Goal: Task Accomplishment & Management: Manage account settings

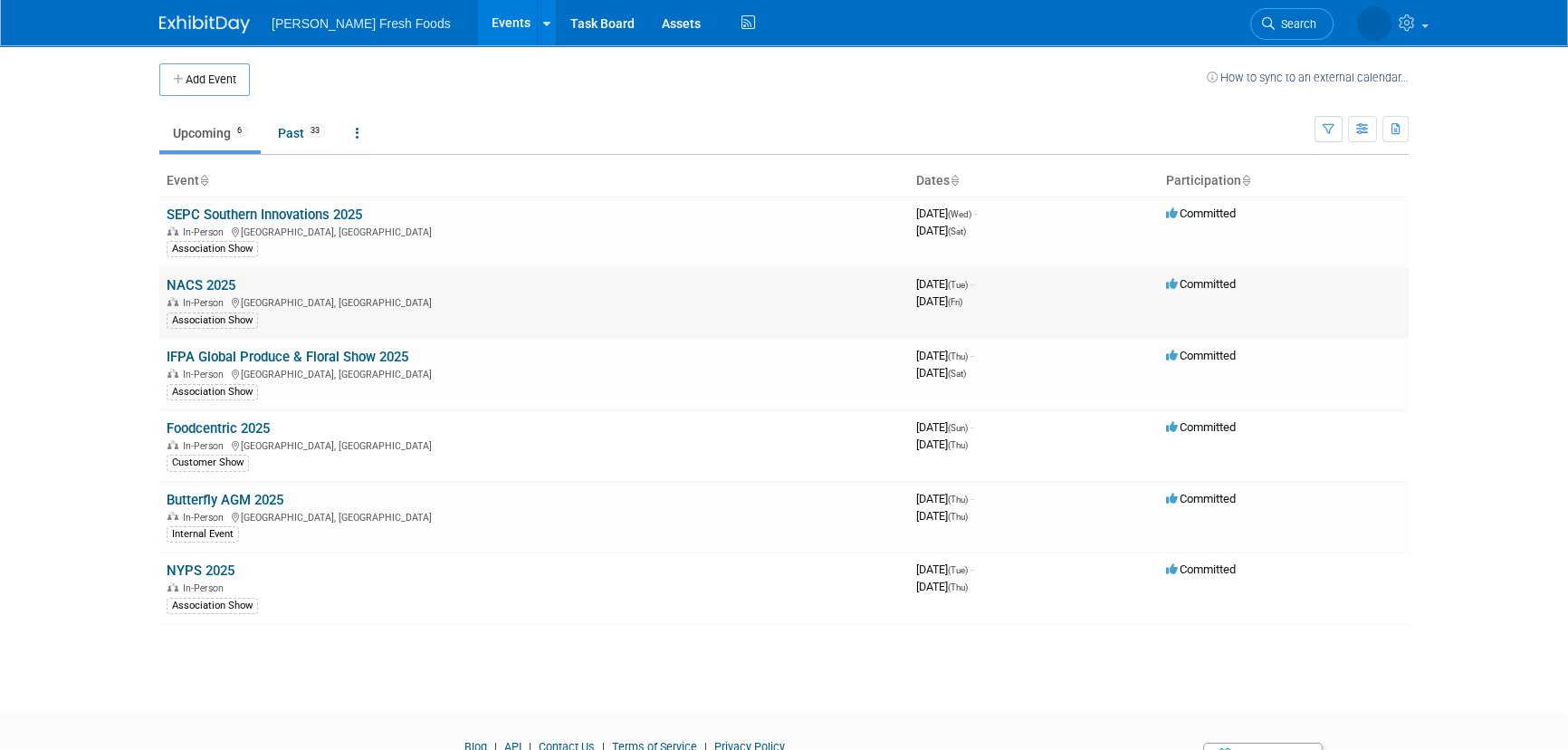
click at [200, 287] on link "NACS 2025" at bounding box center [200, 285] width 69 height 16
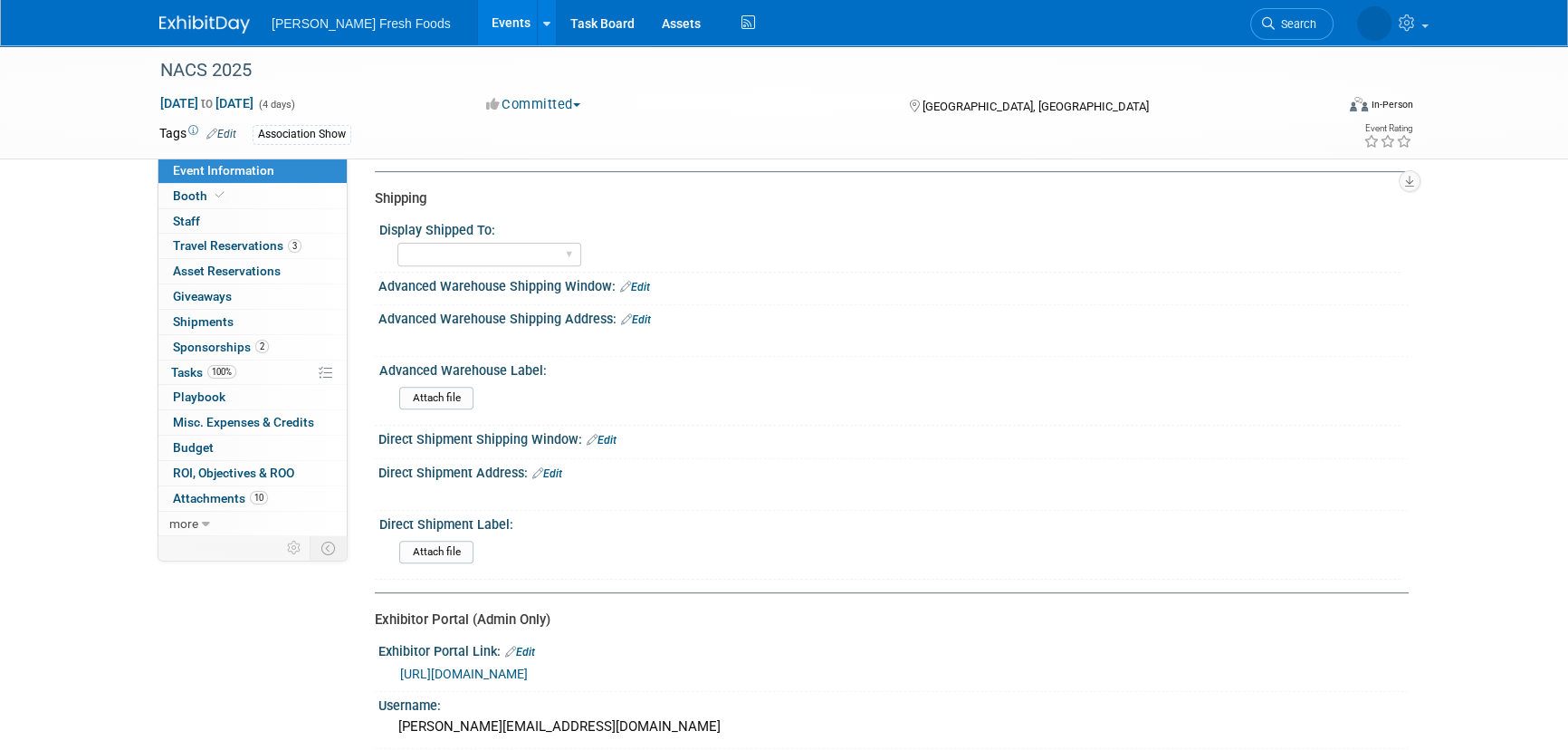
scroll to position [411, 0]
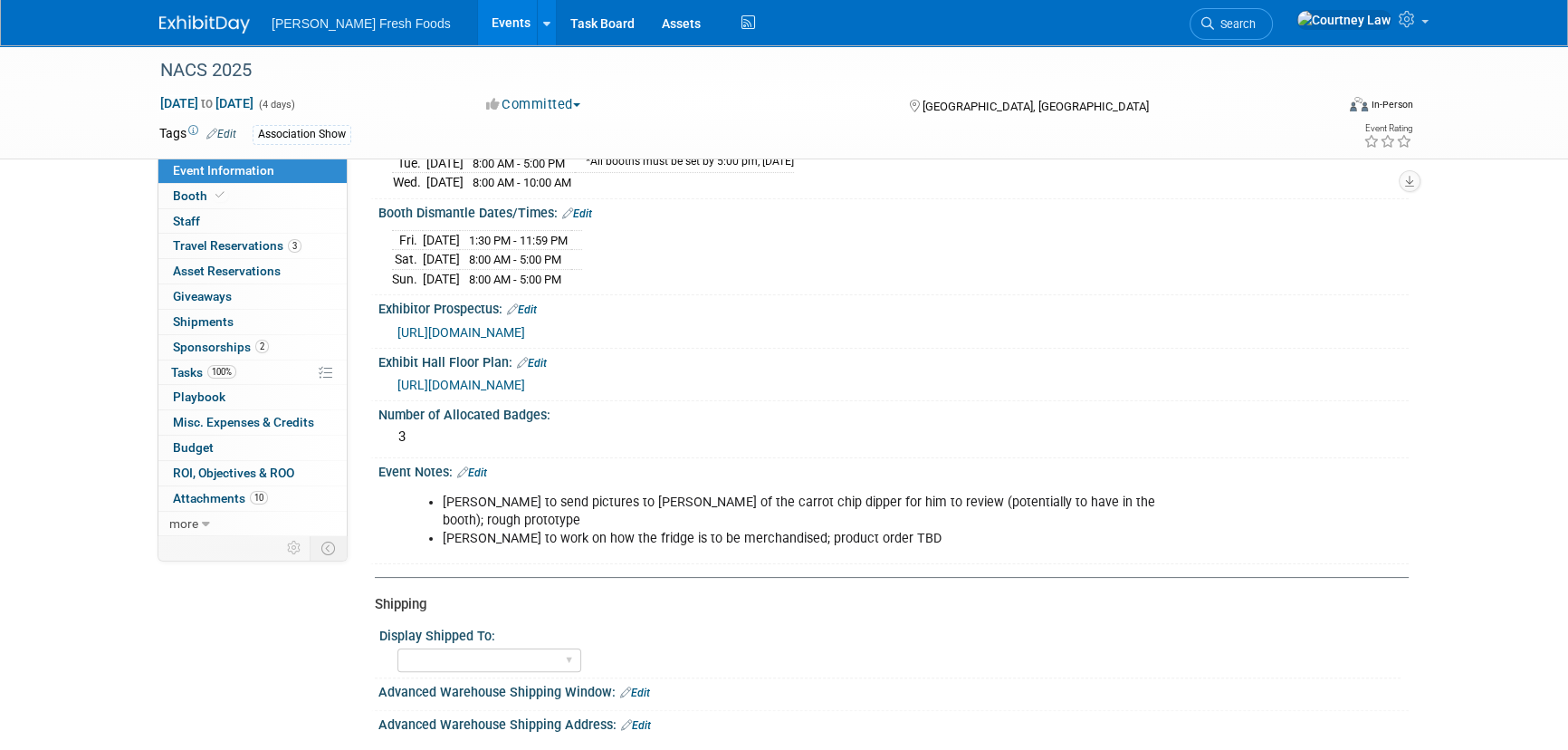
click at [855, 529] on li "[PERSON_NAME] to work on how the fridge is to be merchandised; product order TBD" at bounding box center [821, 538] width 756 height 18
click at [801, 497] on li "[PERSON_NAME] to send pictures to [PERSON_NAME] of the carrot chip dipper for h…" at bounding box center [821, 511] width 756 height 36
click at [488, 467] on link "Edit" at bounding box center [473, 472] width 30 height 13
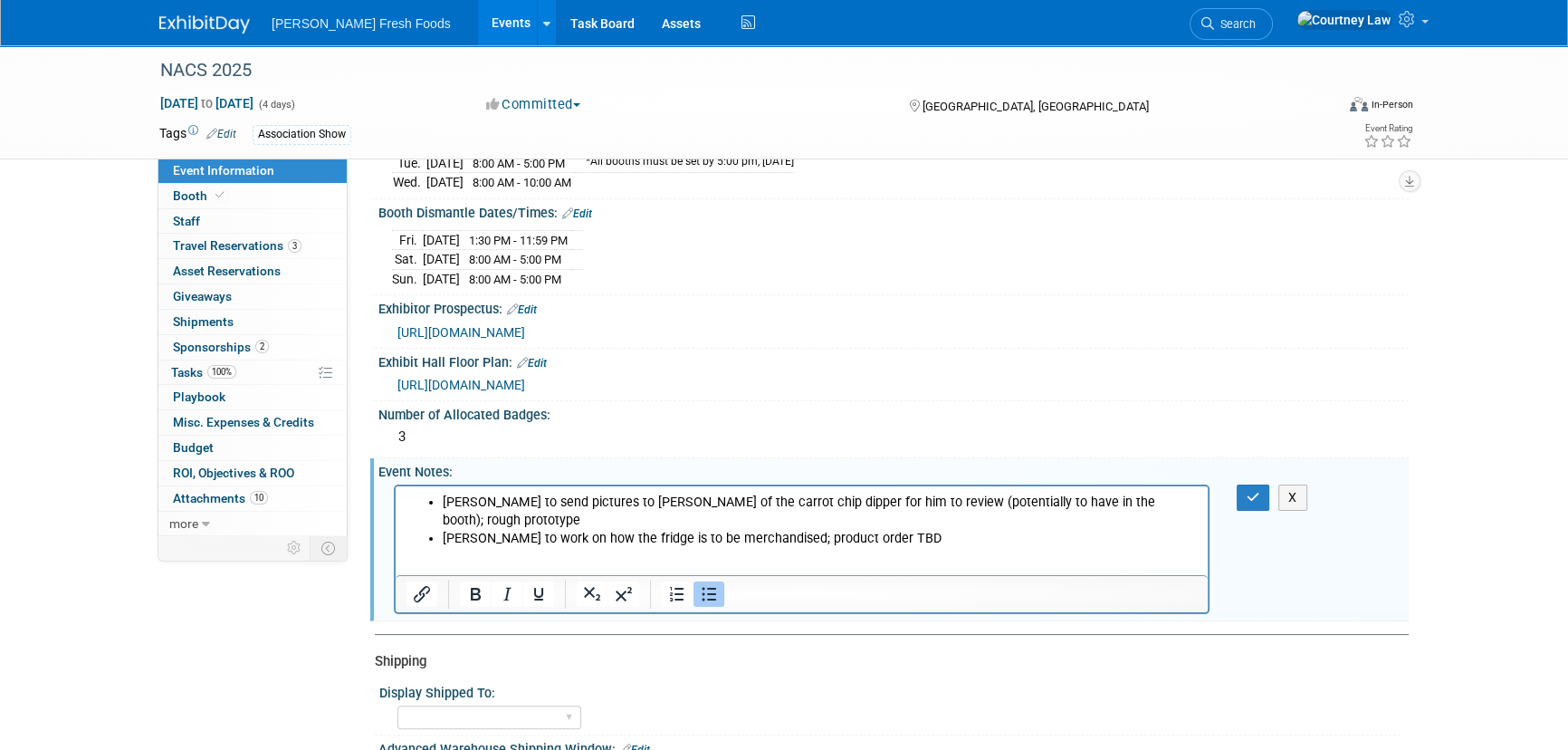
scroll to position [0, 0]
drag, startPoint x: 882, startPoint y: 518, endPoint x: 426, endPoint y: 509, distance: 456.1
click at [443, 529] on li "[PERSON_NAME] to work on how the fridge is to be merchandised; product order TBD" at bounding box center [820, 538] width 755 height 18
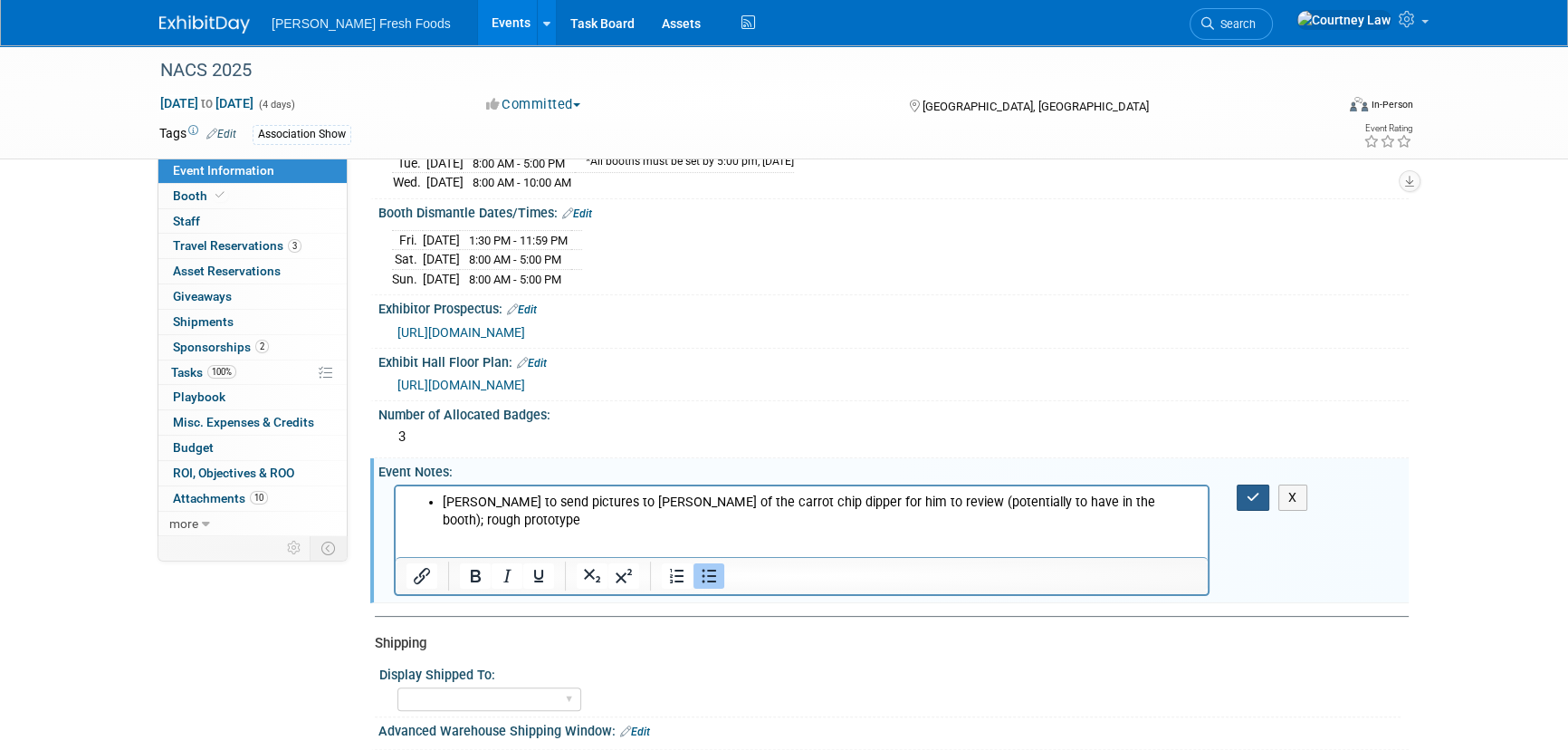
click at [1237, 488] on button "button" at bounding box center [1254, 497] width 34 height 26
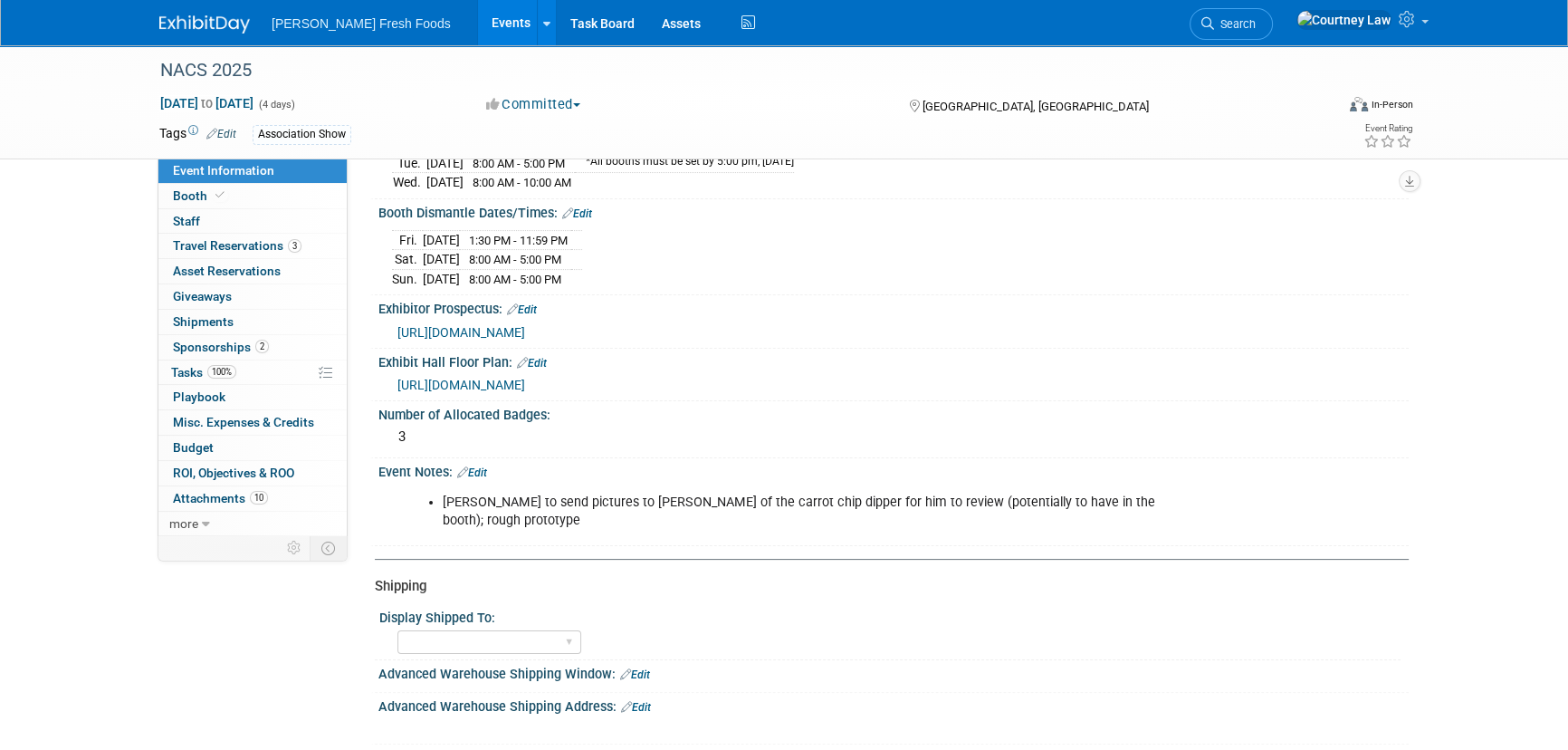
click at [525, 325] on span "[URL][DOMAIN_NAME]" at bounding box center [462, 332] width 127 height 15
drag, startPoint x: 282, startPoint y: 197, endPoint x: 293, endPoint y: 200, distance: 11.4
click at [282, 197] on link "Booth" at bounding box center [252, 196] width 188 height 25
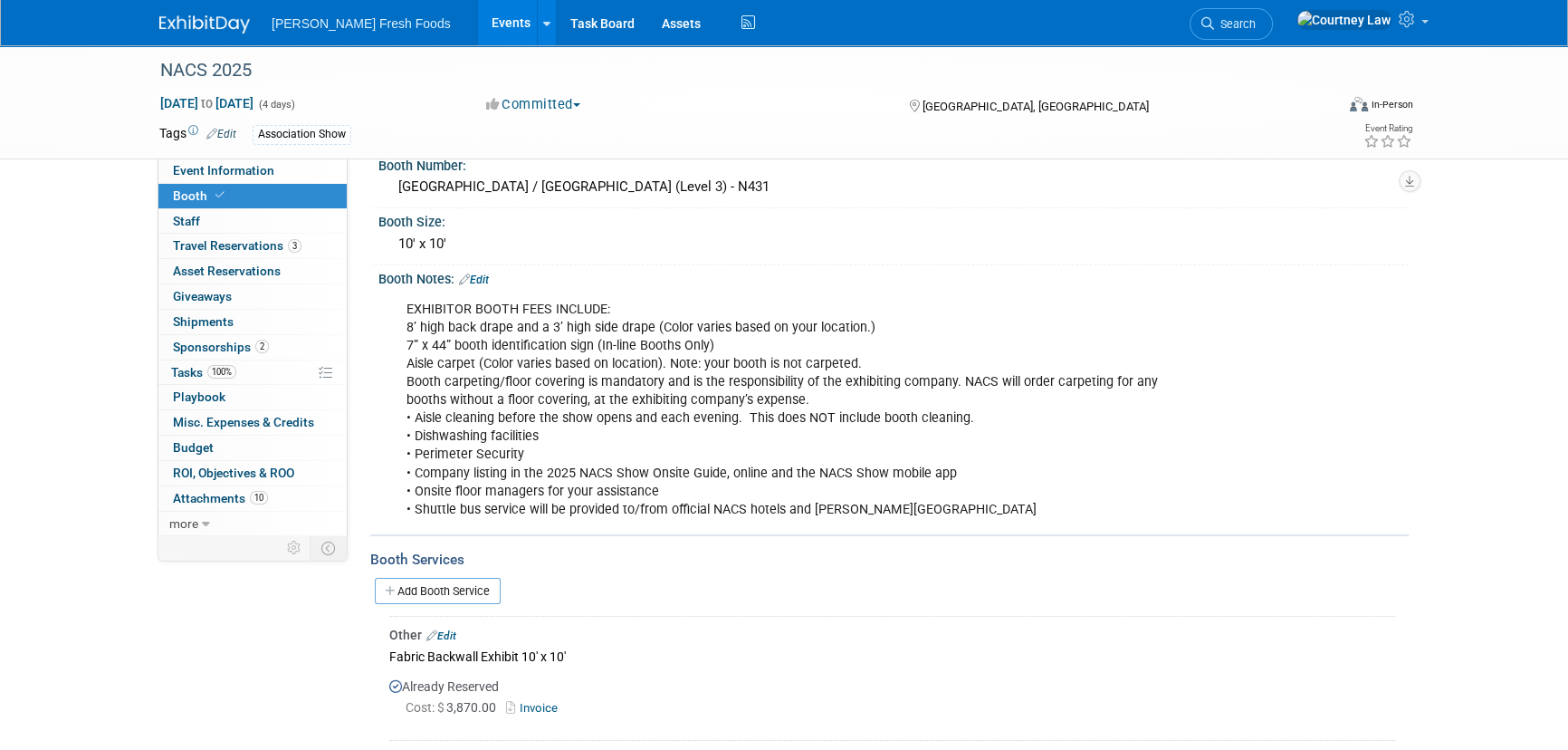
scroll to position [328, 0]
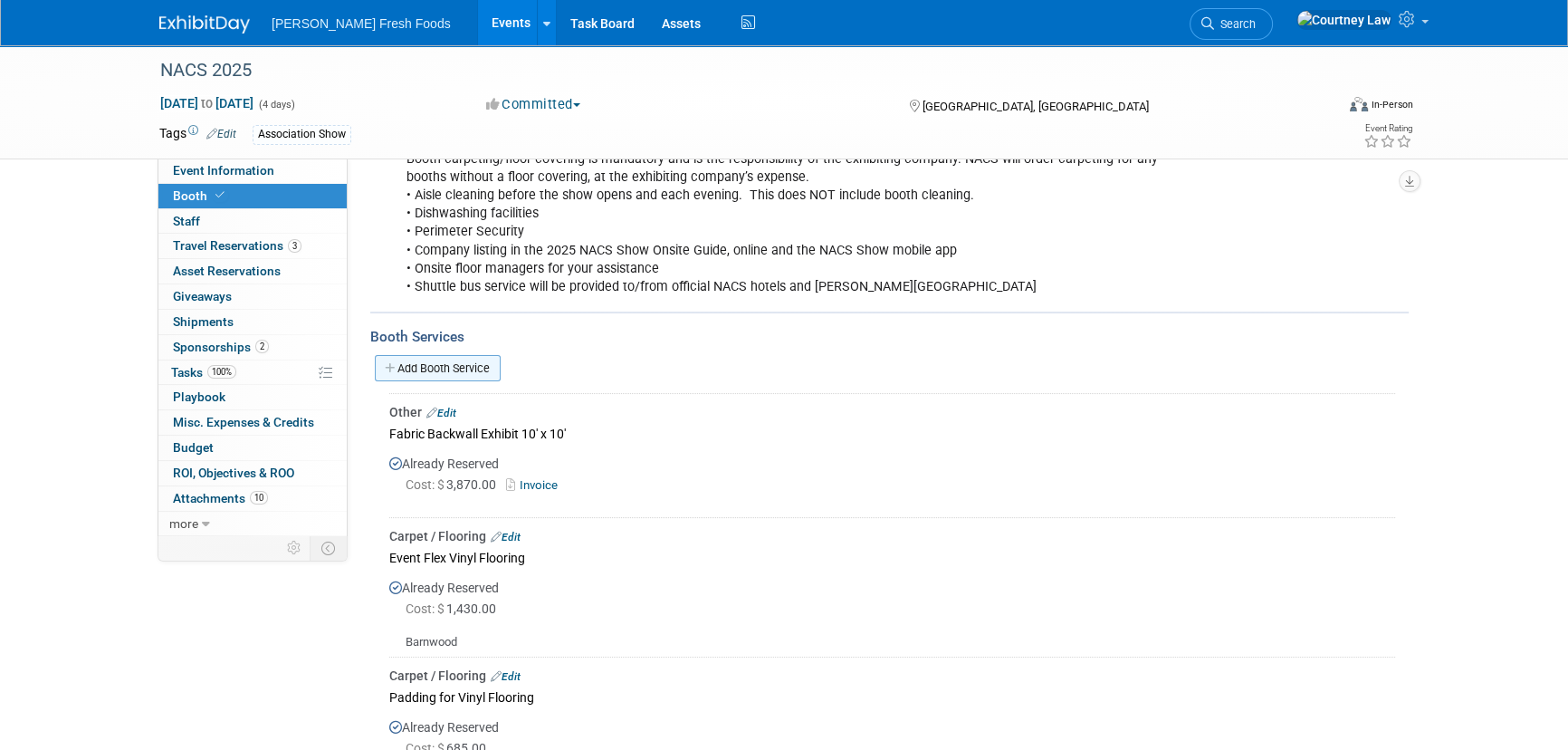
click at [443, 372] on link "Add Booth Service" at bounding box center [438, 368] width 126 height 26
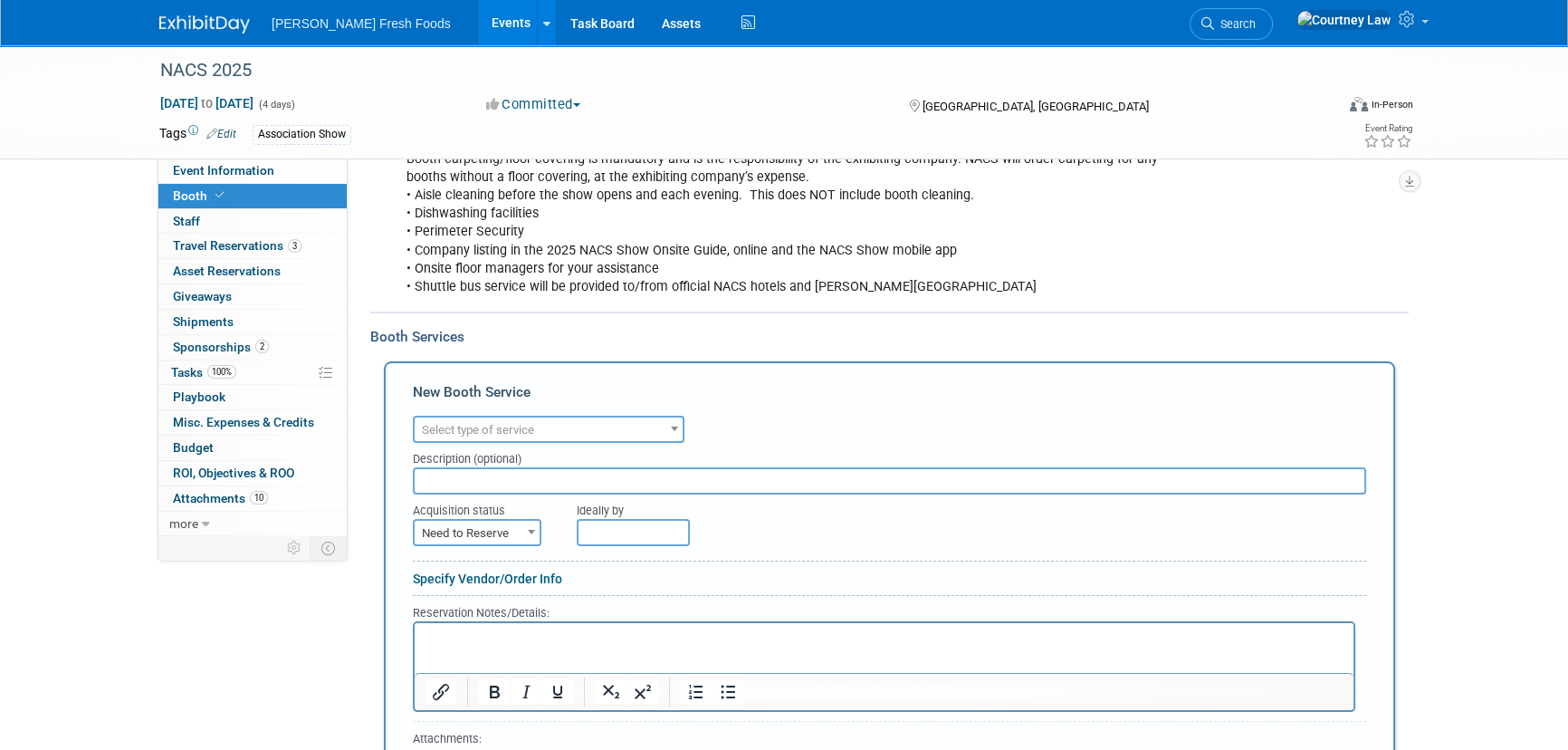
scroll to position [0, 0]
click at [500, 427] on span "Select type of service" at bounding box center [478, 430] width 112 height 14
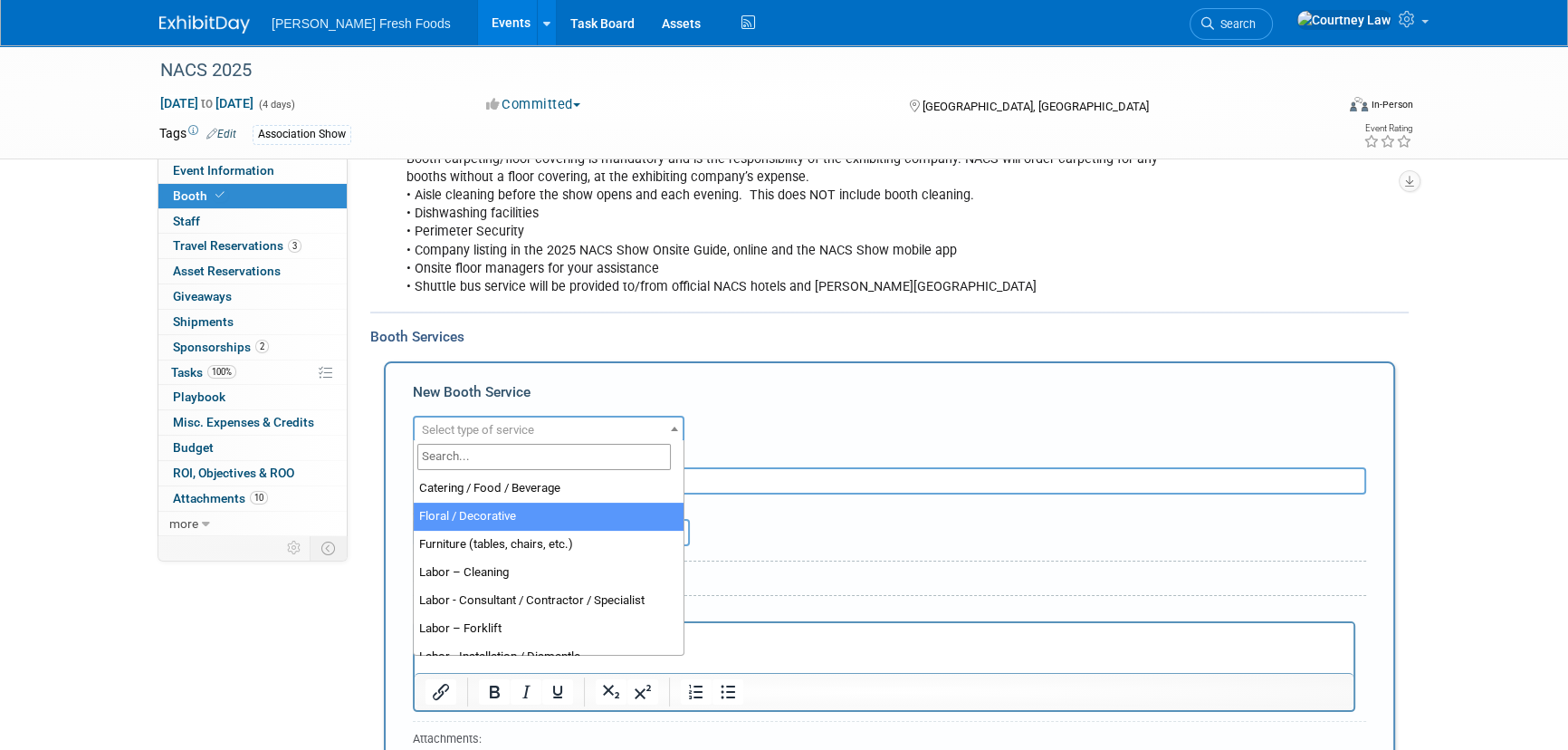
scroll to position [82, 0]
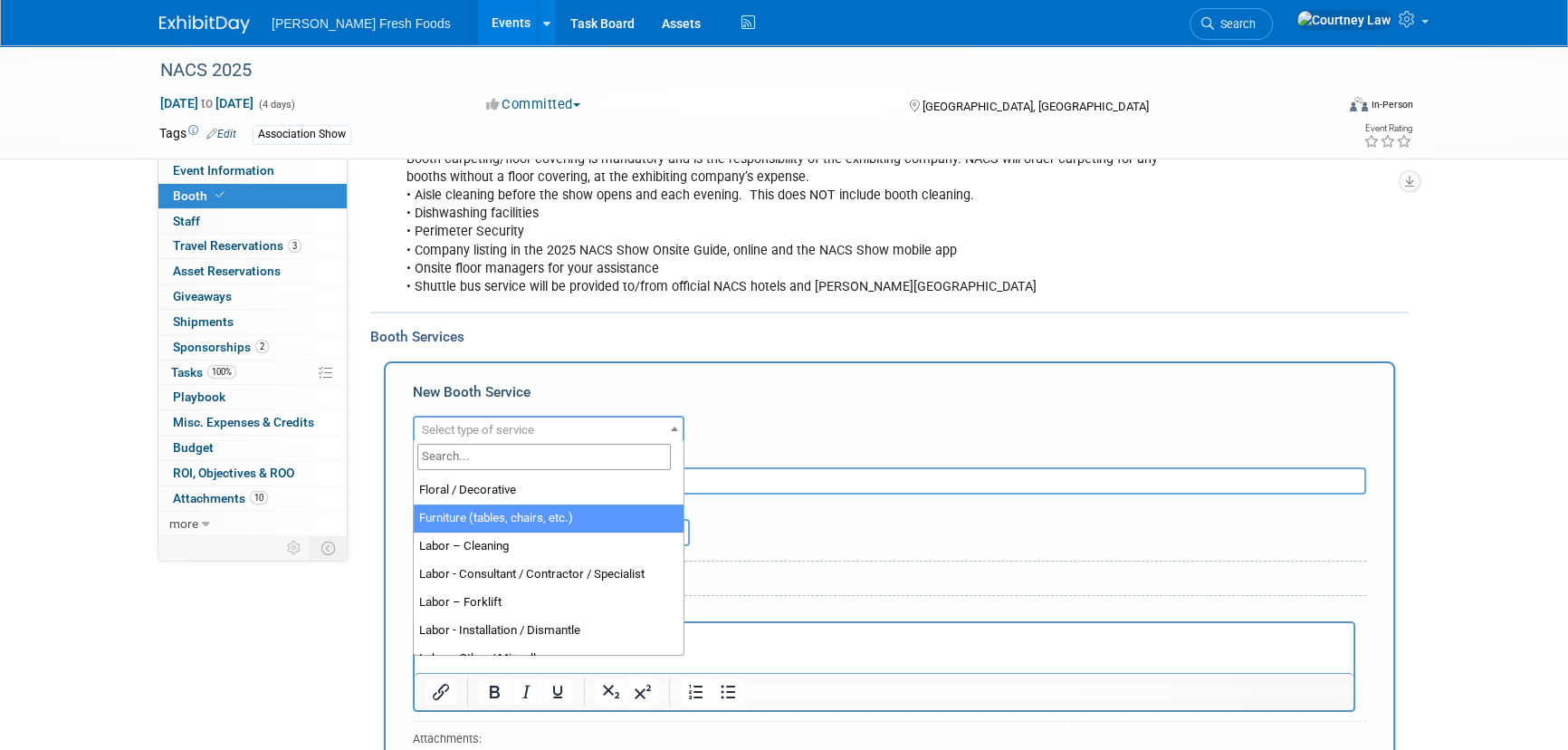
select select "6"
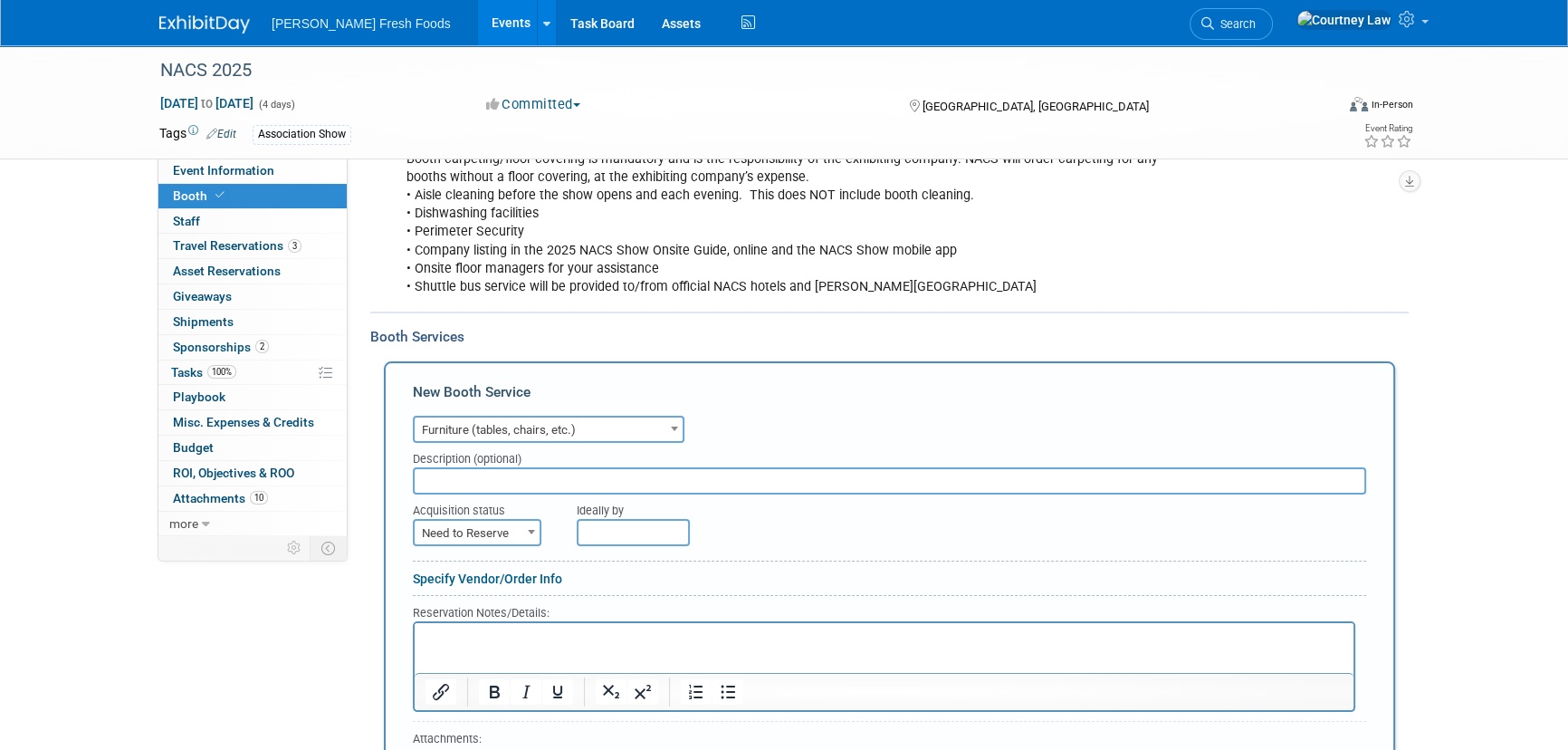
click at [523, 484] on input "text" at bounding box center [889, 480] width 953 height 27
paste input "Skip to the beginning of the images gallery C1 - 3.5ft Euro Merchandiser 4 Shel…"
type input "Skip to the beginning of the images gallery C1 - 3.5ft Euro Merchandiser 4 Shel…"
click at [529, 523] on span at bounding box center [531, 531] width 18 height 24
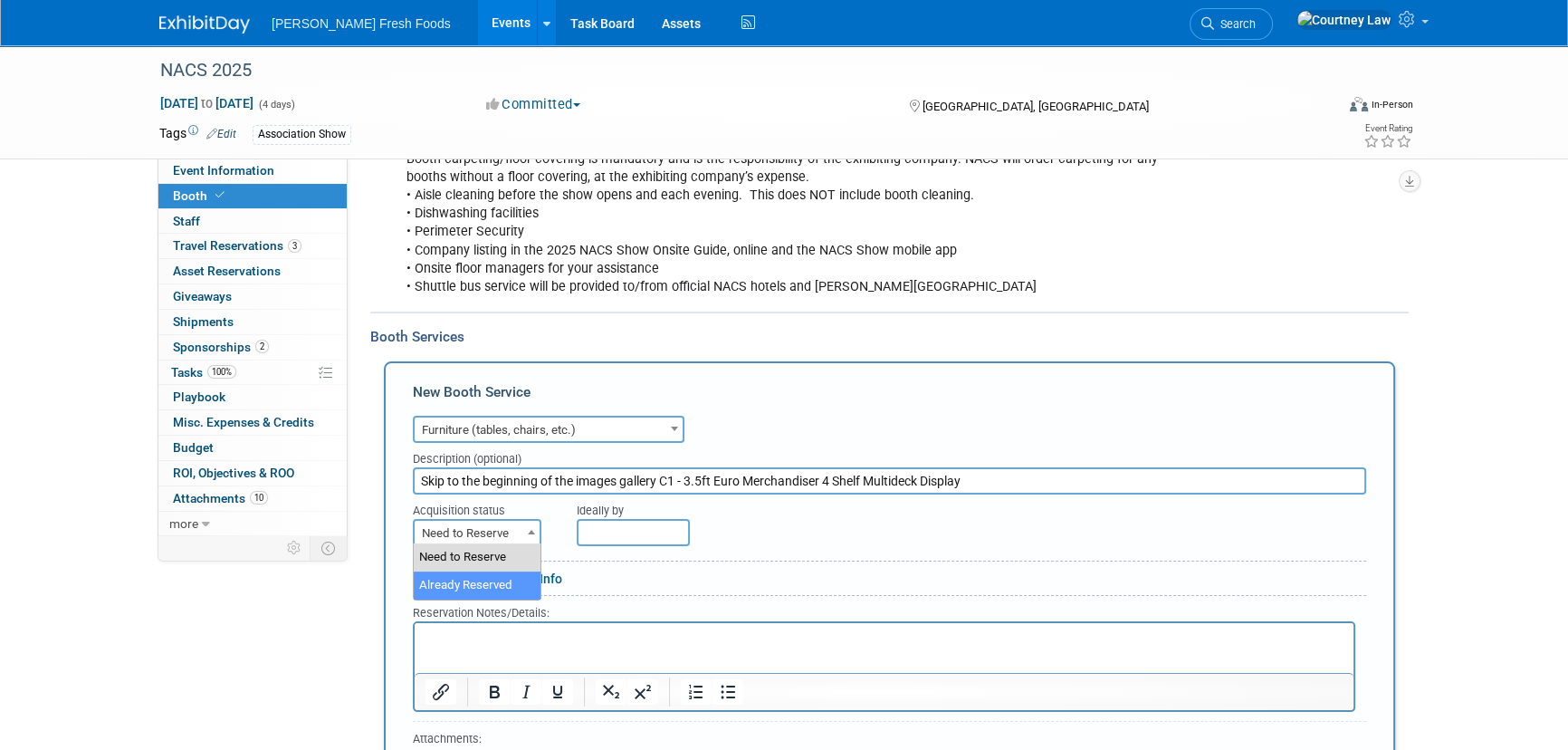
select select "2"
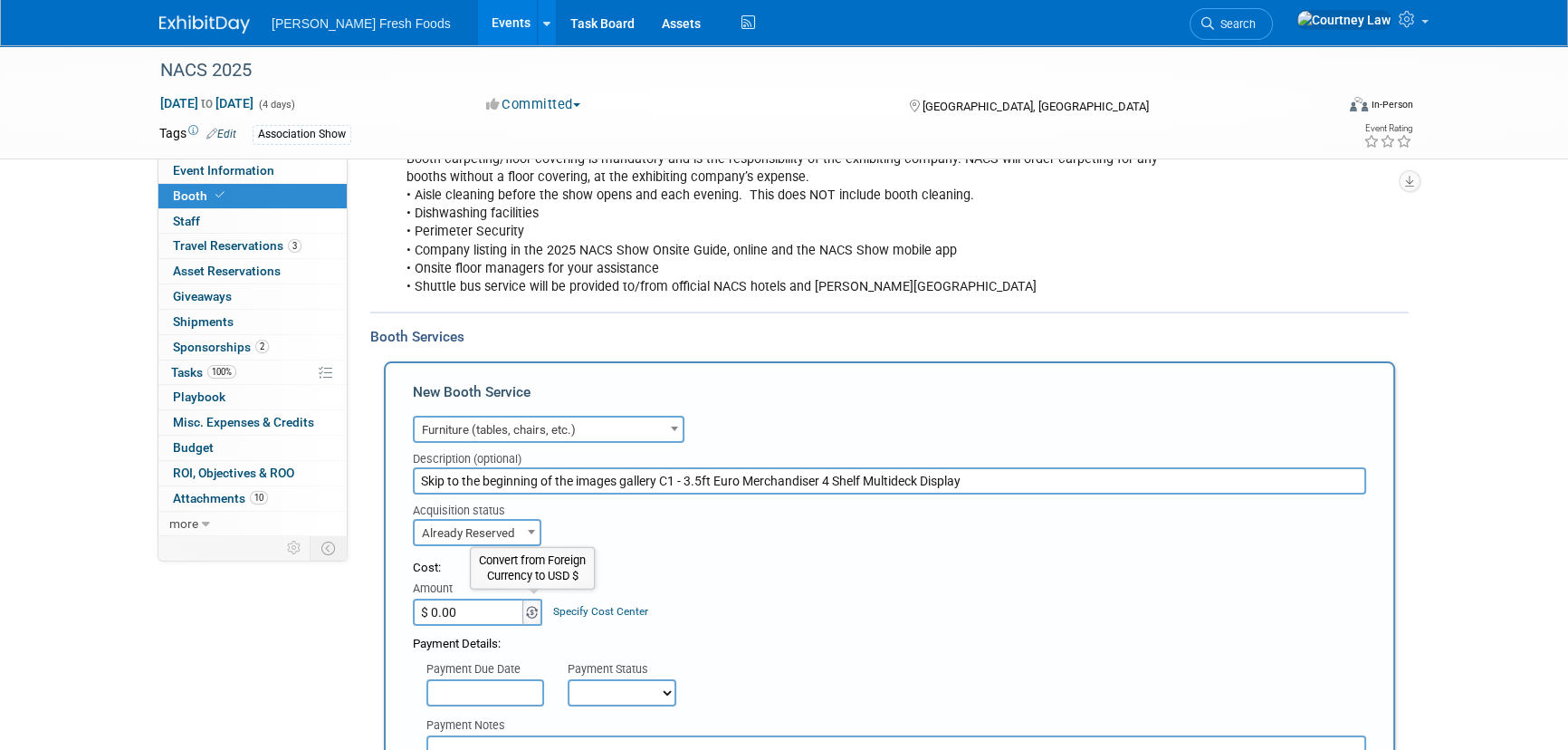
click at [528, 606] on img at bounding box center [532, 612] width 12 height 13
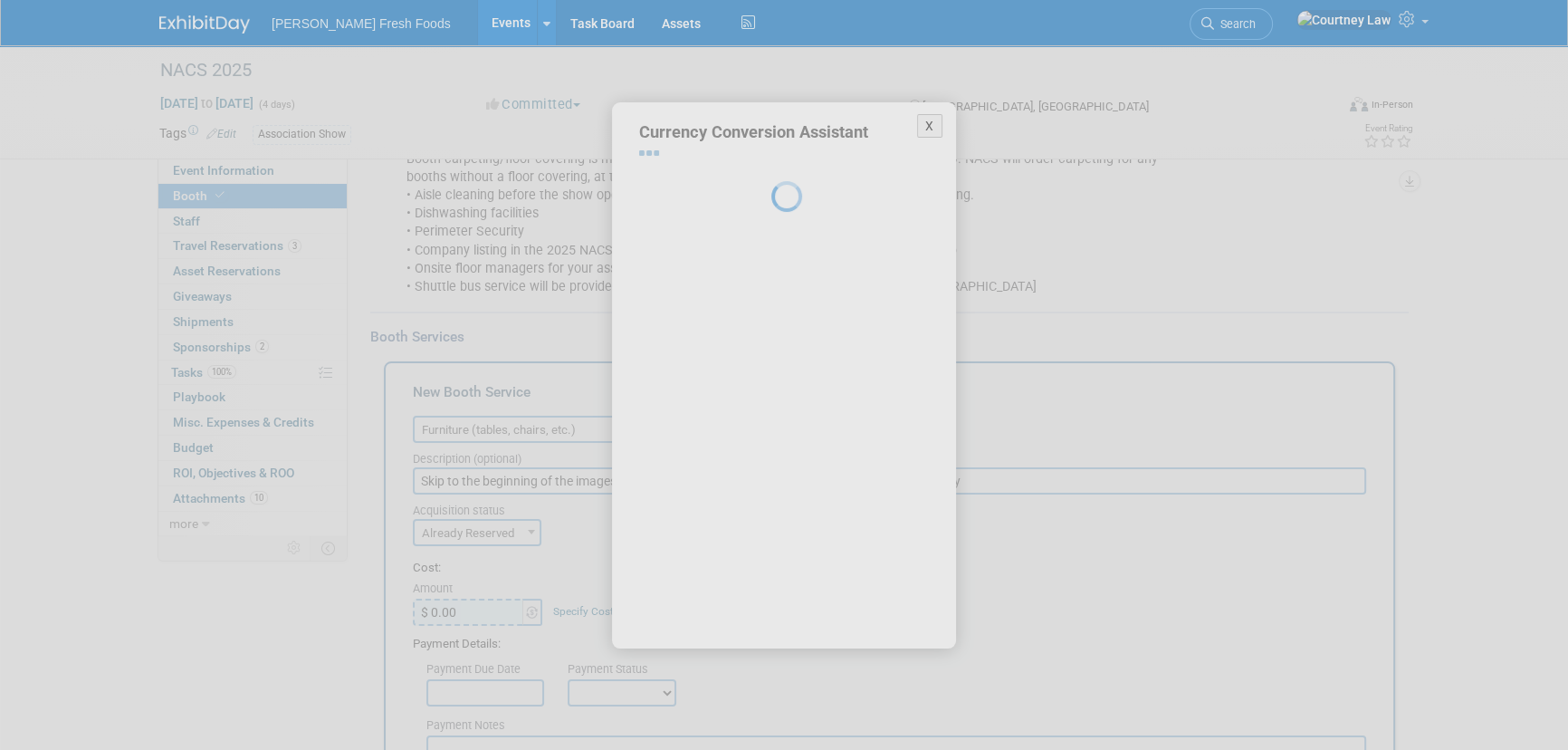
select select "2"
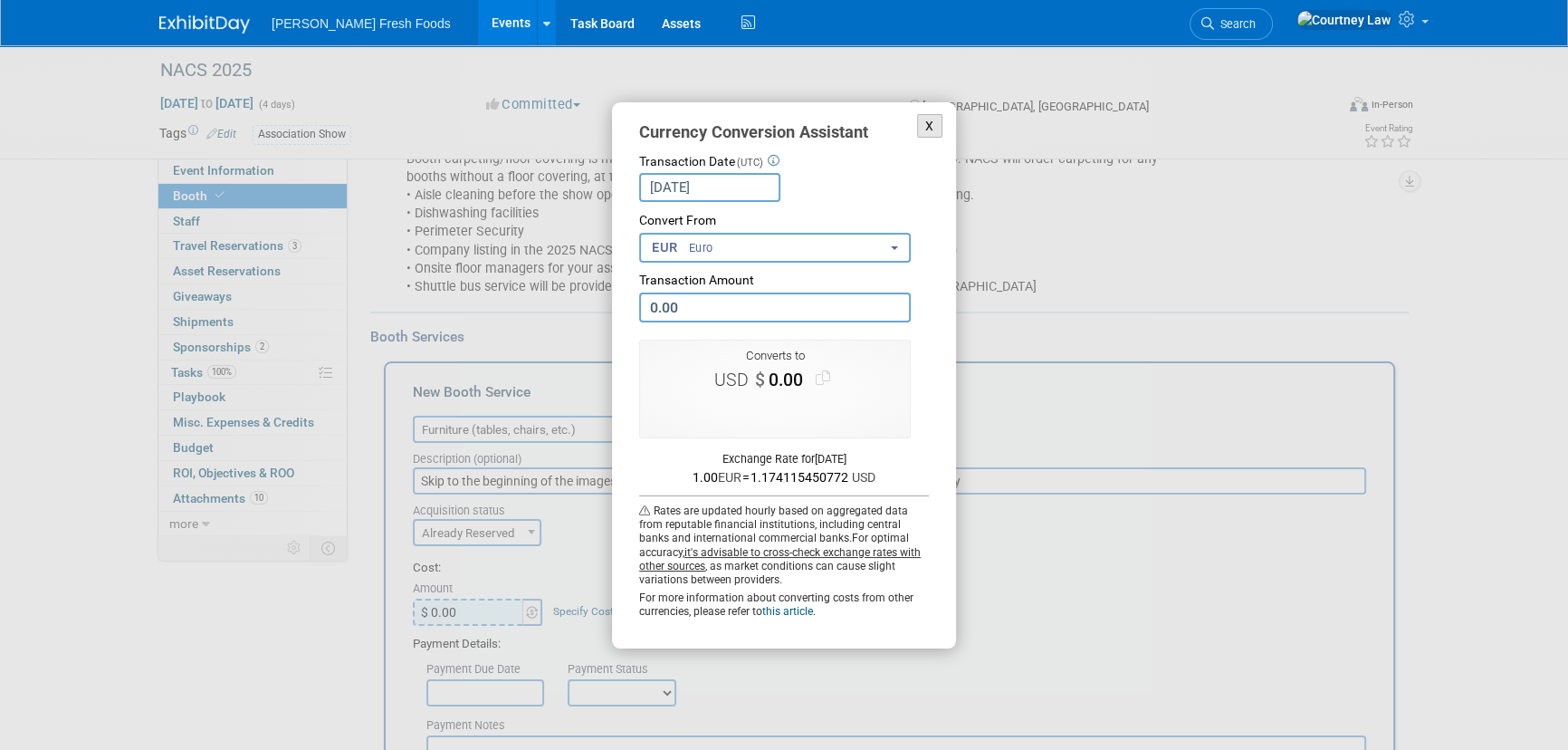
click at [936, 124] on button "X" at bounding box center [929, 126] width 25 height 25
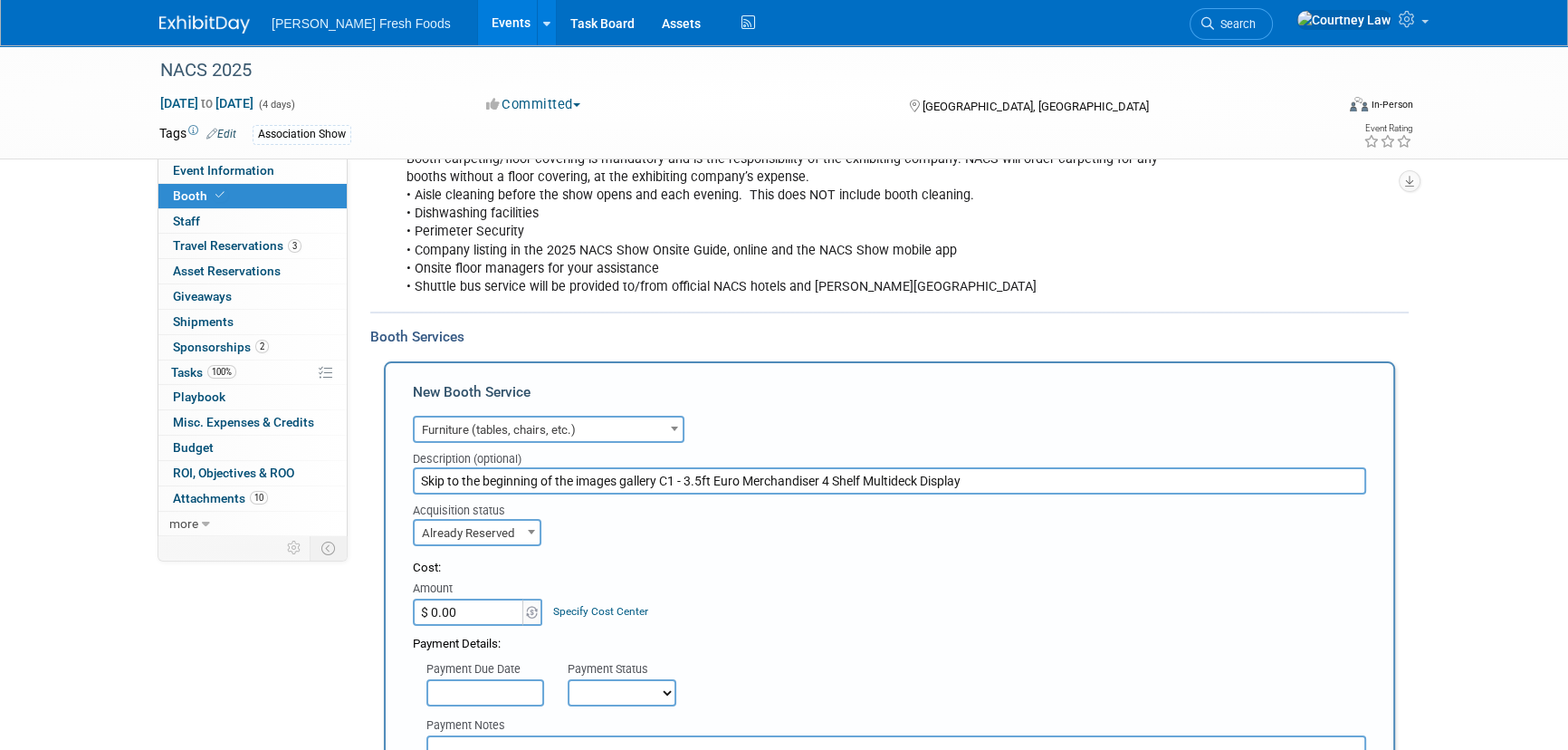
click at [469, 611] on input "$ 0.00" at bounding box center [470, 612] width 113 height 27
click at [437, 599] on input "$ 2,040.00" at bounding box center [470, 612] width 113 height 27
type input "$ 2,203.20"
click at [800, 575] on div "Cost: Amount $ 2,203.20 Specify Cost Center Cost Center -- Not Specified --" at bounding box center [889, 592] width 953 height 66
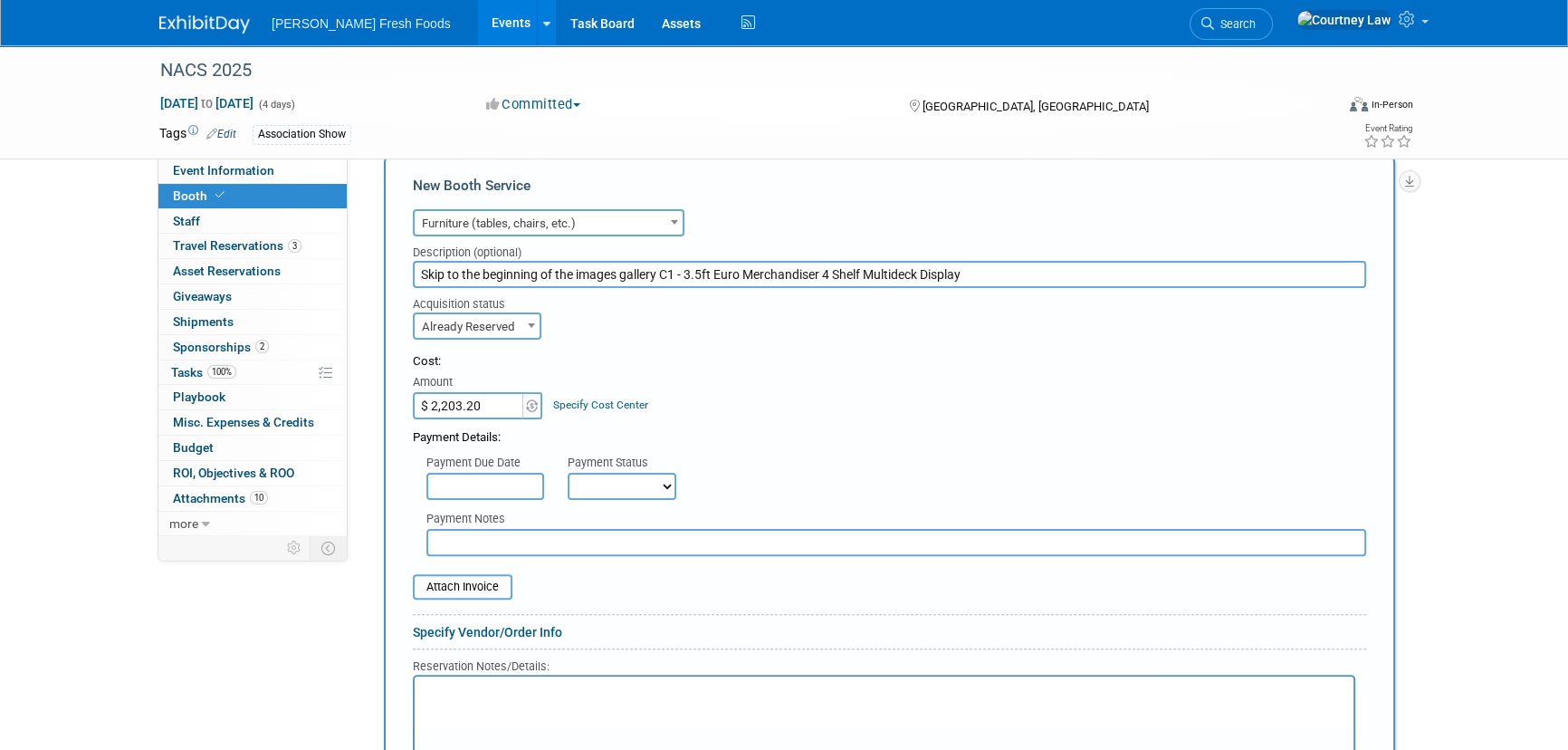
scroll to position [576, 0]
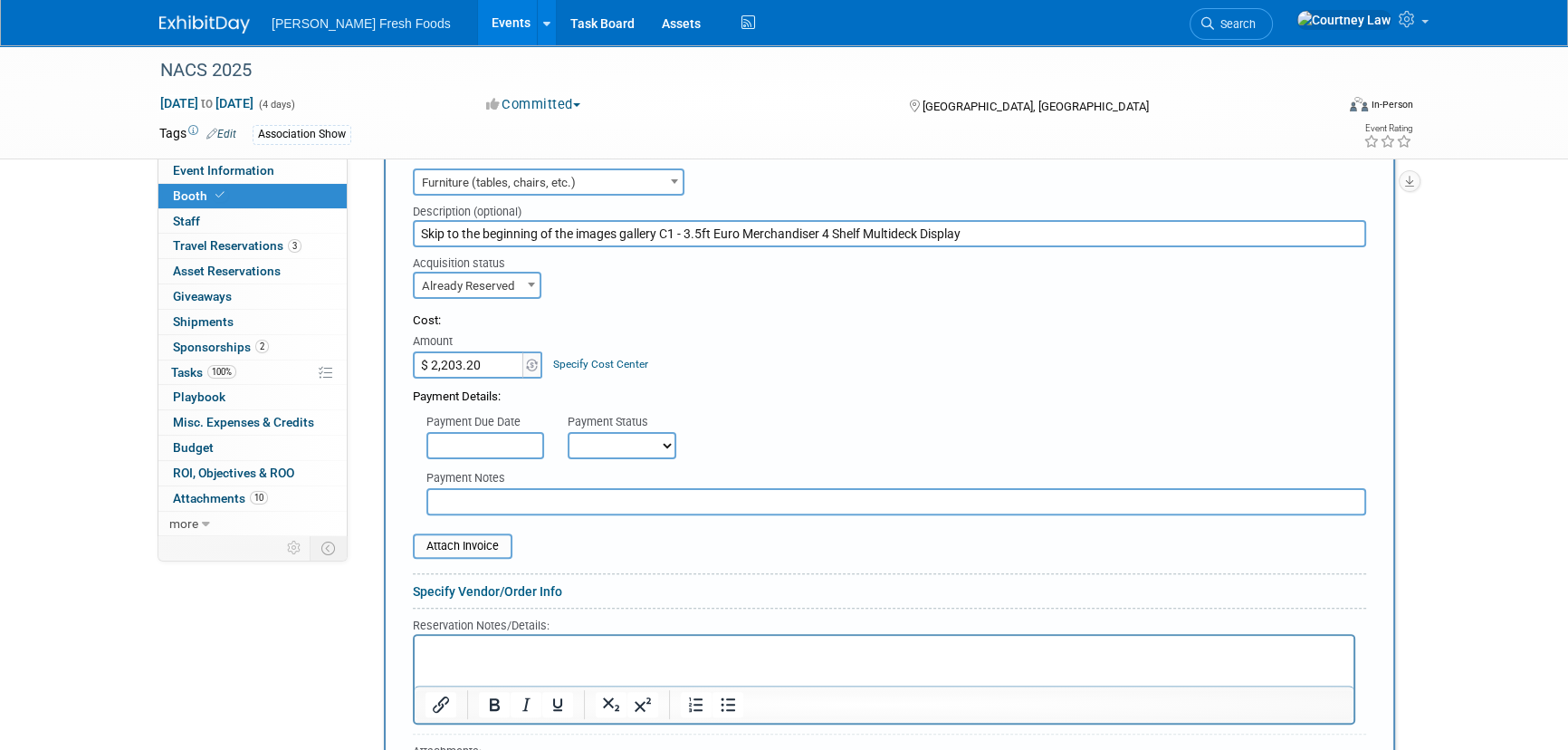
drag, startPoint x: 666, startPoint y: 228, endPoint x: 399, endPoint y: 217, distance: 267.2
click at [399, 217] on div "Description (optional) Skip to the beginning of the images gallery C1 - 3.5ft E…" at bounding box center [889, 222] width 981 height 52
type input "C1 - 3.5ft Euro Merchandiser 4 Shelf Multideck Display"
click at [815, 301] on form "Audio / Video Carpet / Flooring Catering / Food / Beverage Floral / Decorative …" at bounding box center [889, 517] width 953 height 706
click at [570, 500] on input "text" at bounding box center [896, 501] width 940 height 27
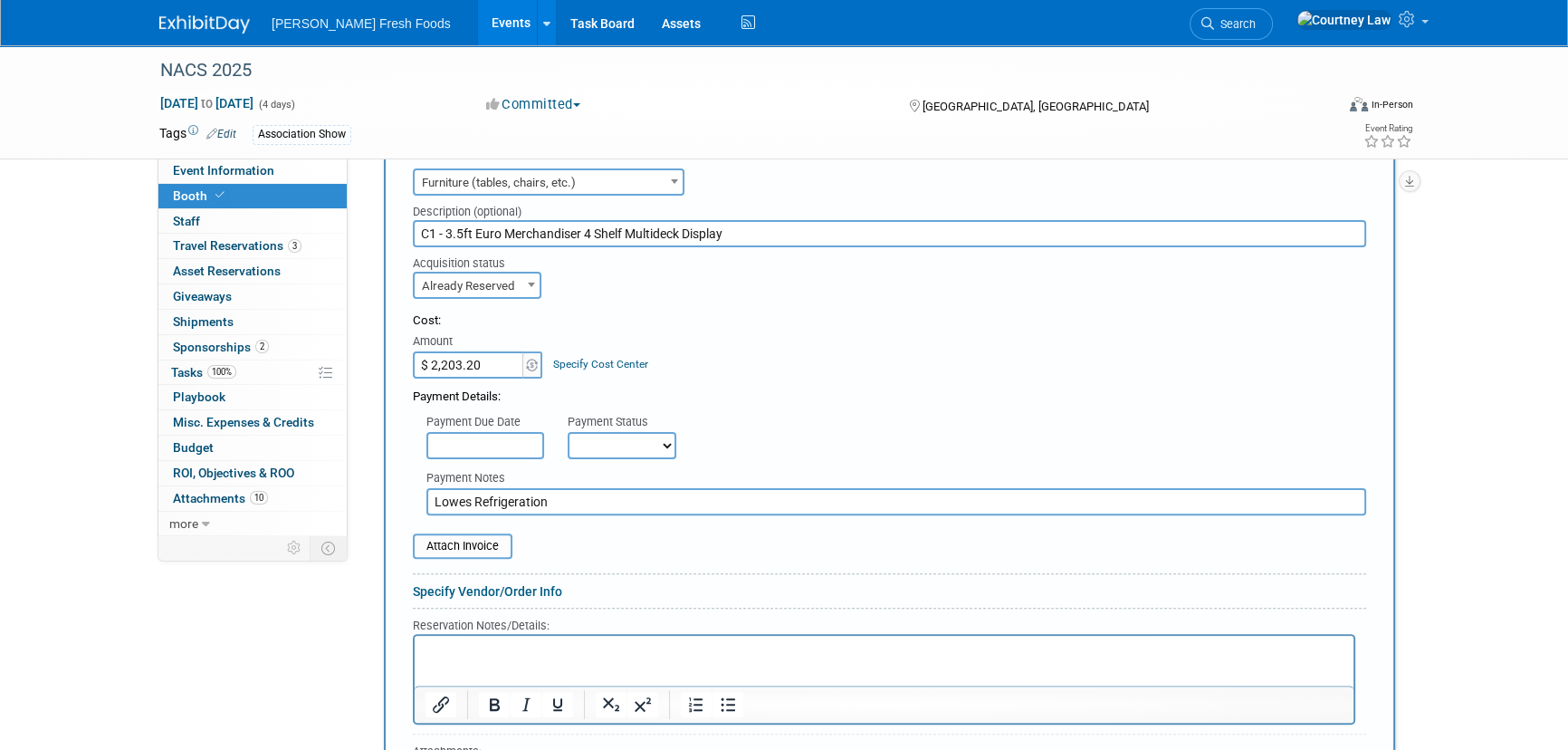
type input "Lowes Refrigeration"
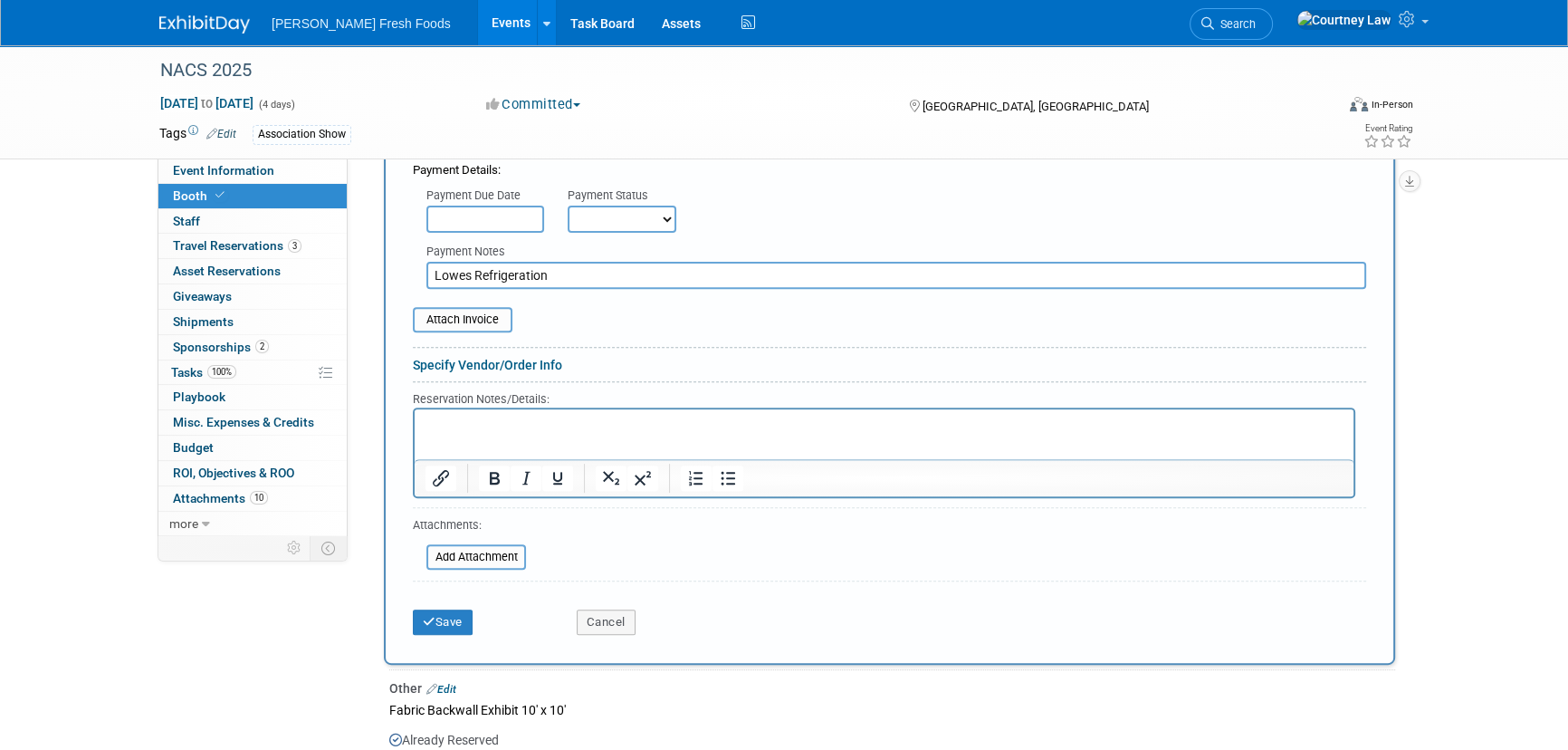
scroll to position [823, 0]
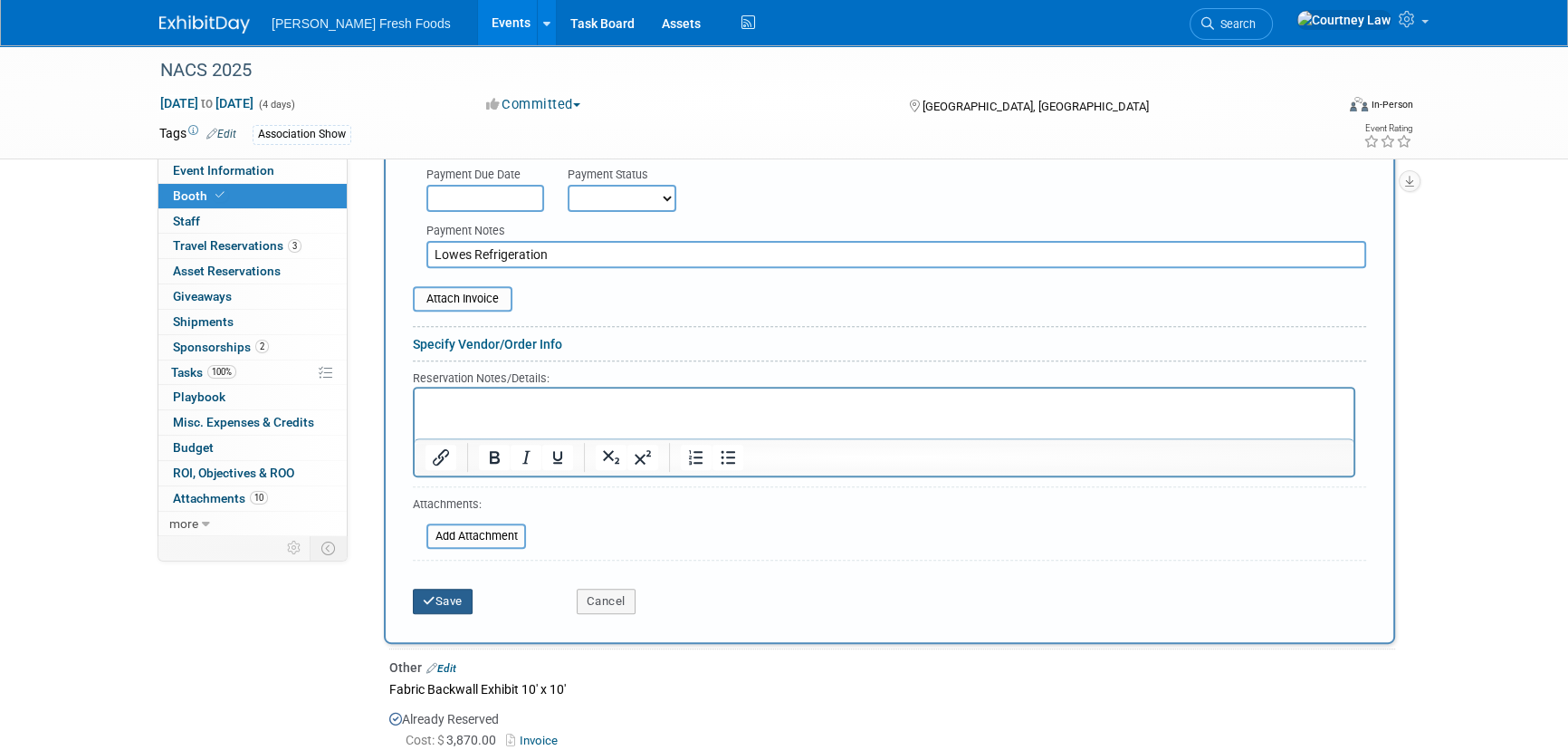
click at [452, 598] on button "Save" at bounding box center [443, 601] width 60 height 25
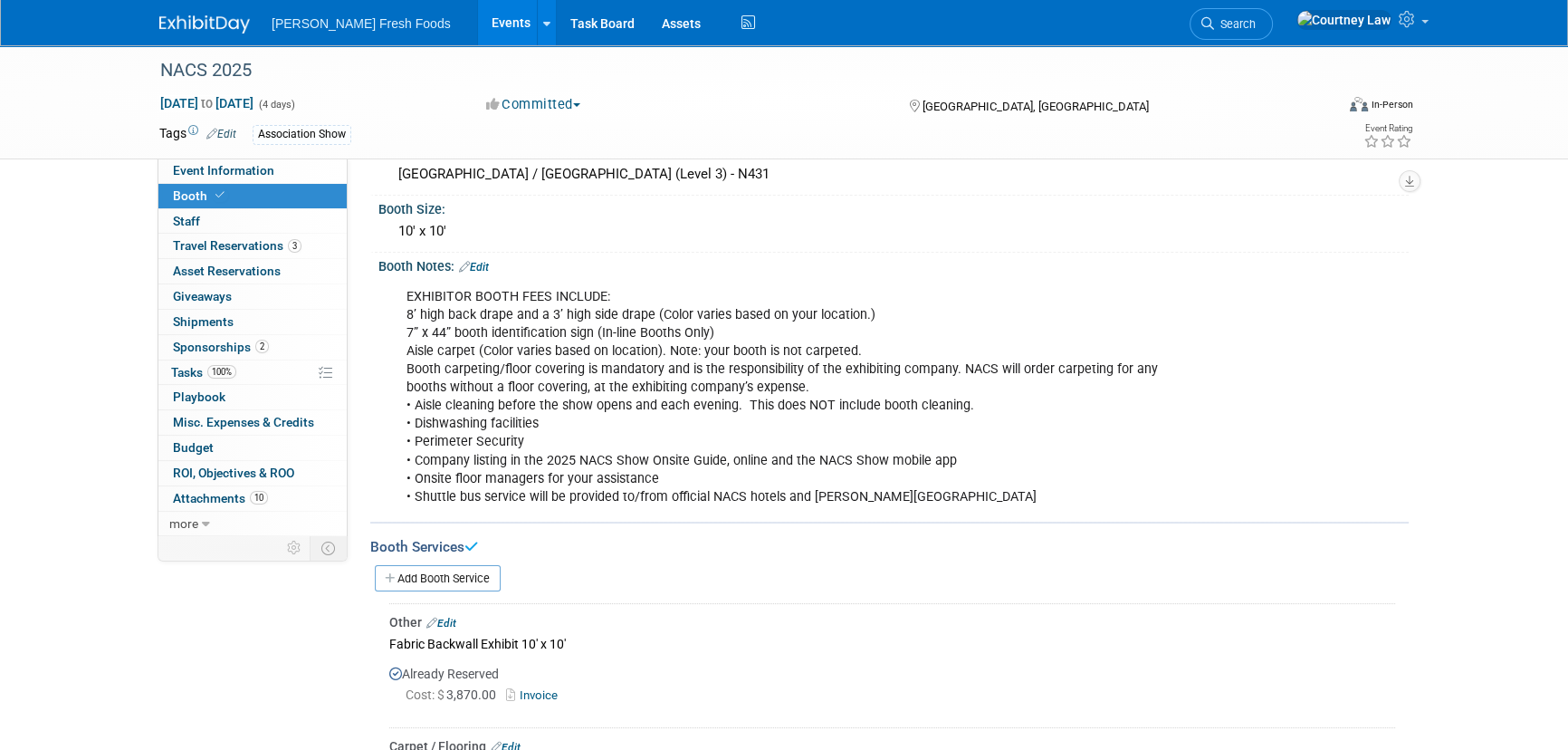
scroll to position [0, 0]
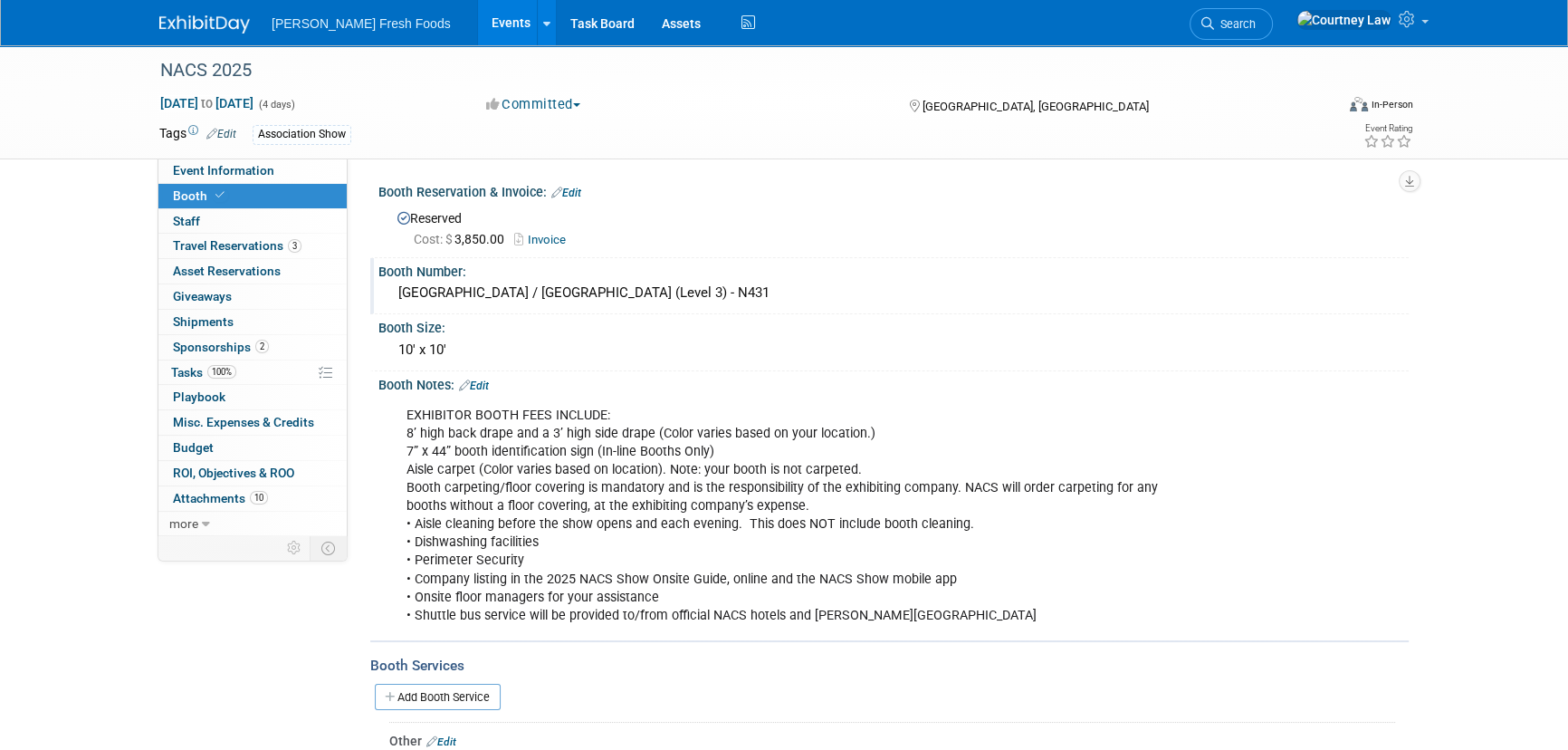
drag, startPoint x: 643, startPoint y: 297, endPoint x: 391, endPoint y: 284, distance: 252.3
click at [392, 284] on div "[GEOGRAPHIC_DATA] / [GEOGRAPHIC_DATA] (Level 3) - N431" at bounding box center [893, 292] width 1003 height 28
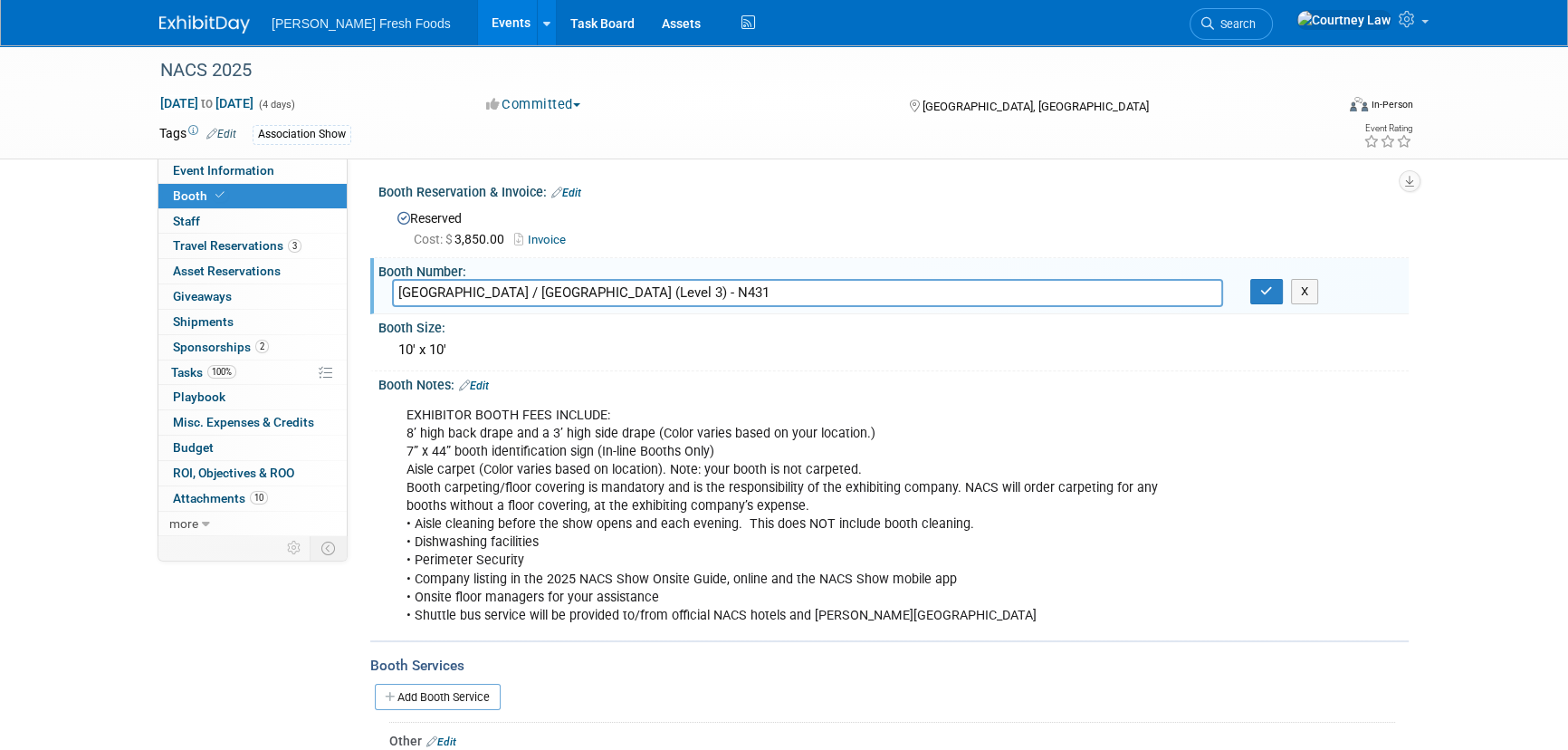
click at [957, 293] on input "[GEOGRAPHIC_DATA] / [GEOGRAPHIC_DATA] (Level 3) - N431" at bounding box center [808, 292] width 832 height 28
click at [1275, 285] on button "button" at bounding box center [1267, 290] width 33 height 25
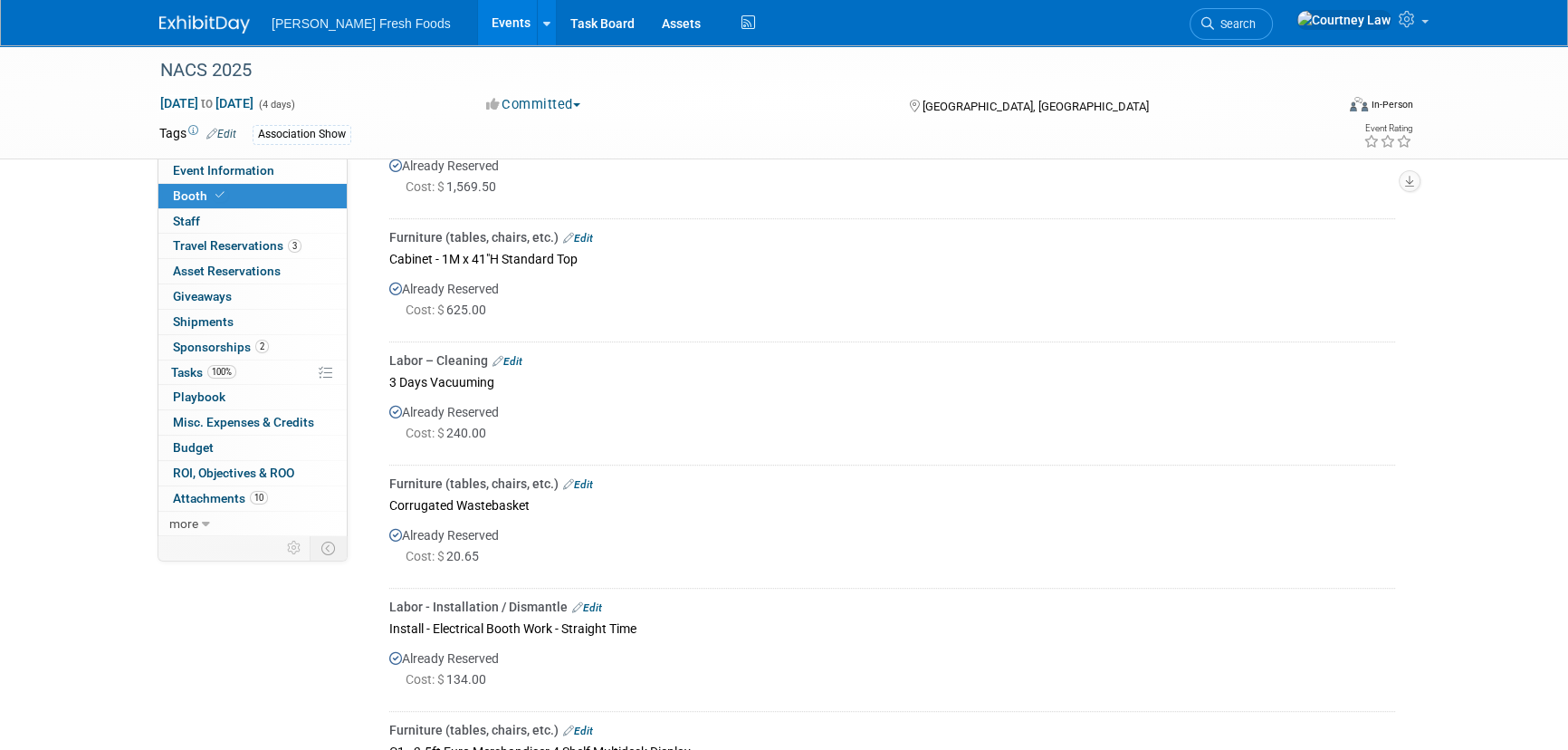
scroll to position [1234, 0]
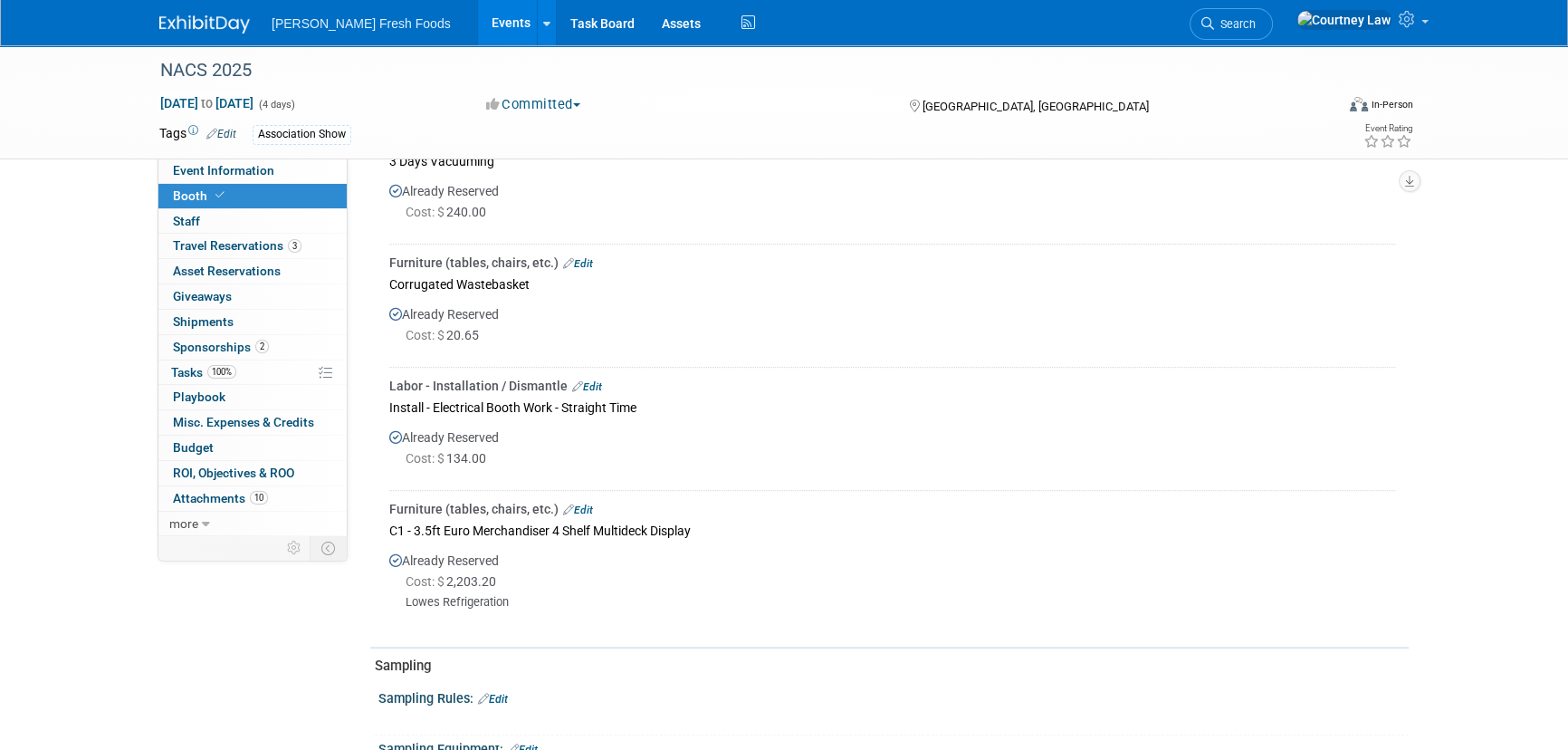
click at [581, 503] on link "Edit" at bounding box center [578, 509] width 30 height 13
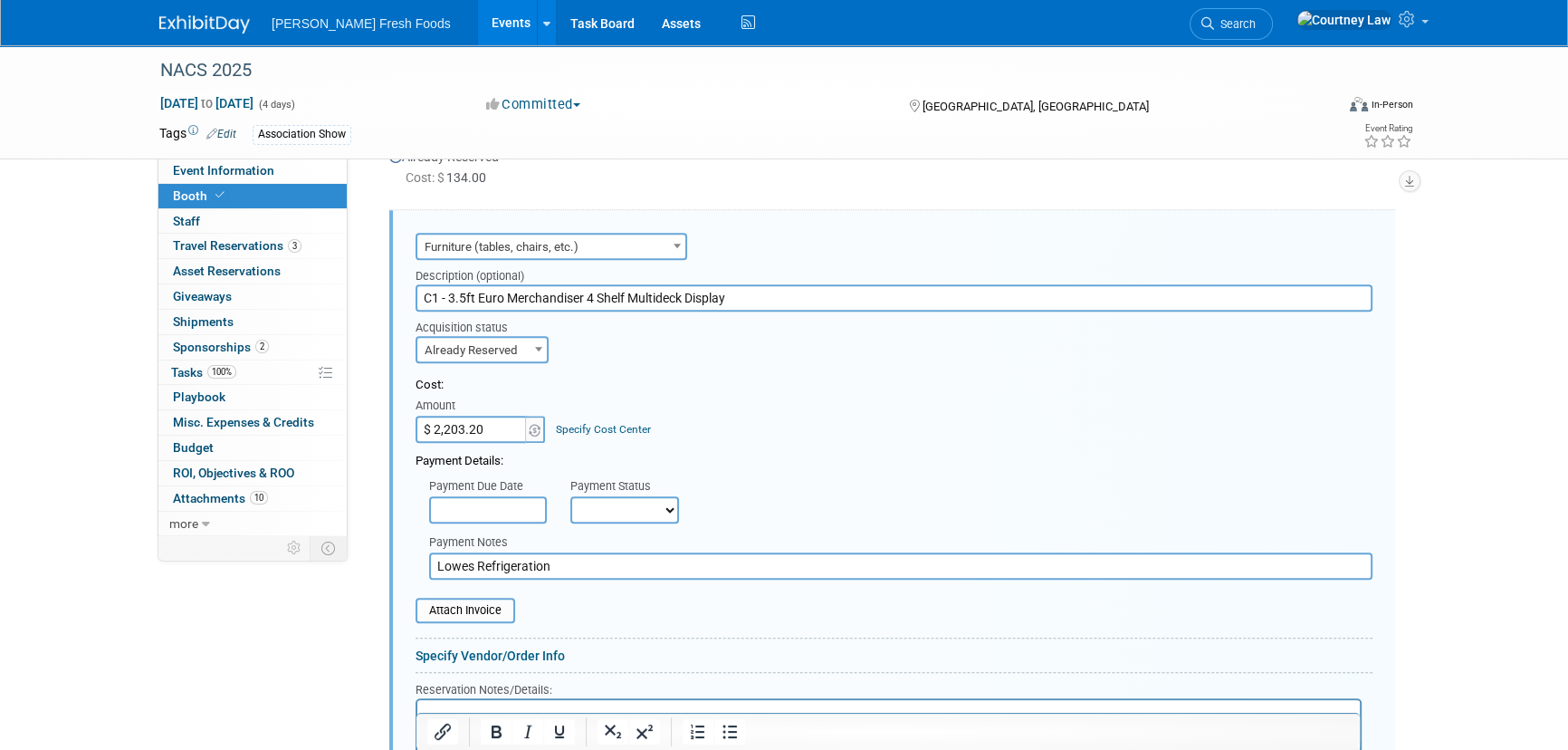
scroll to position [0, 0]
click at [434, 426] on input "$ 2,203.20" at bounding box center [473, 429] width 113 height 27
type input "$ 2,429.03"
click at [438, 602] on input "file" at bounding box center [405, 611] width 216 height 22
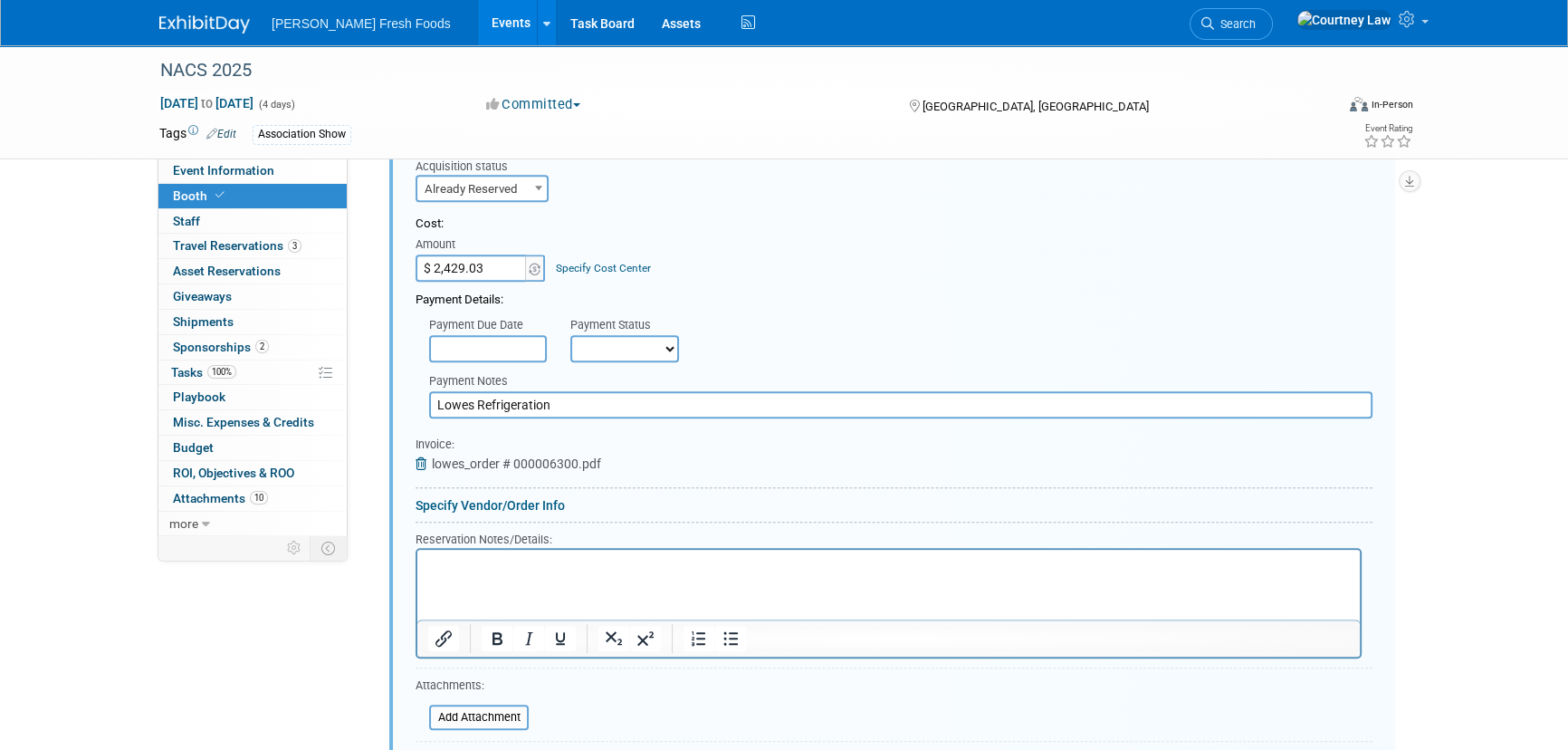
scroll to position [1679, 0]
click at [528, 498] on link "Specify Vendor/Order Info" at bounding box center [490, 501] width 149 height 15
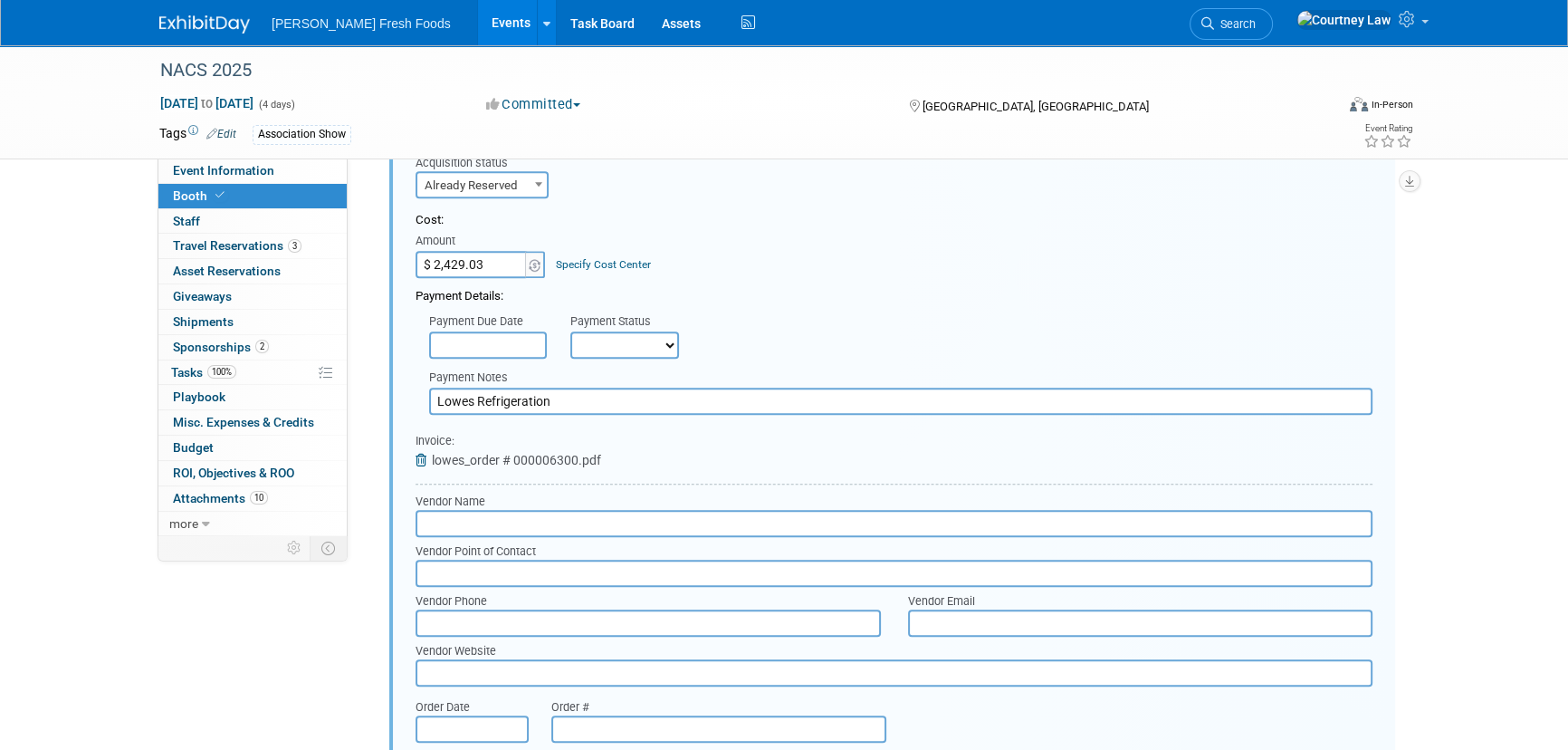
click at [545, 519] on input "text" at bounding box center [894, 522] width 957 height 27
type input "[PERSON_NAME]"
click at [541, 400] on input "Lowes Refrigeration" at bounding box center [900, 401] width 943 height 27
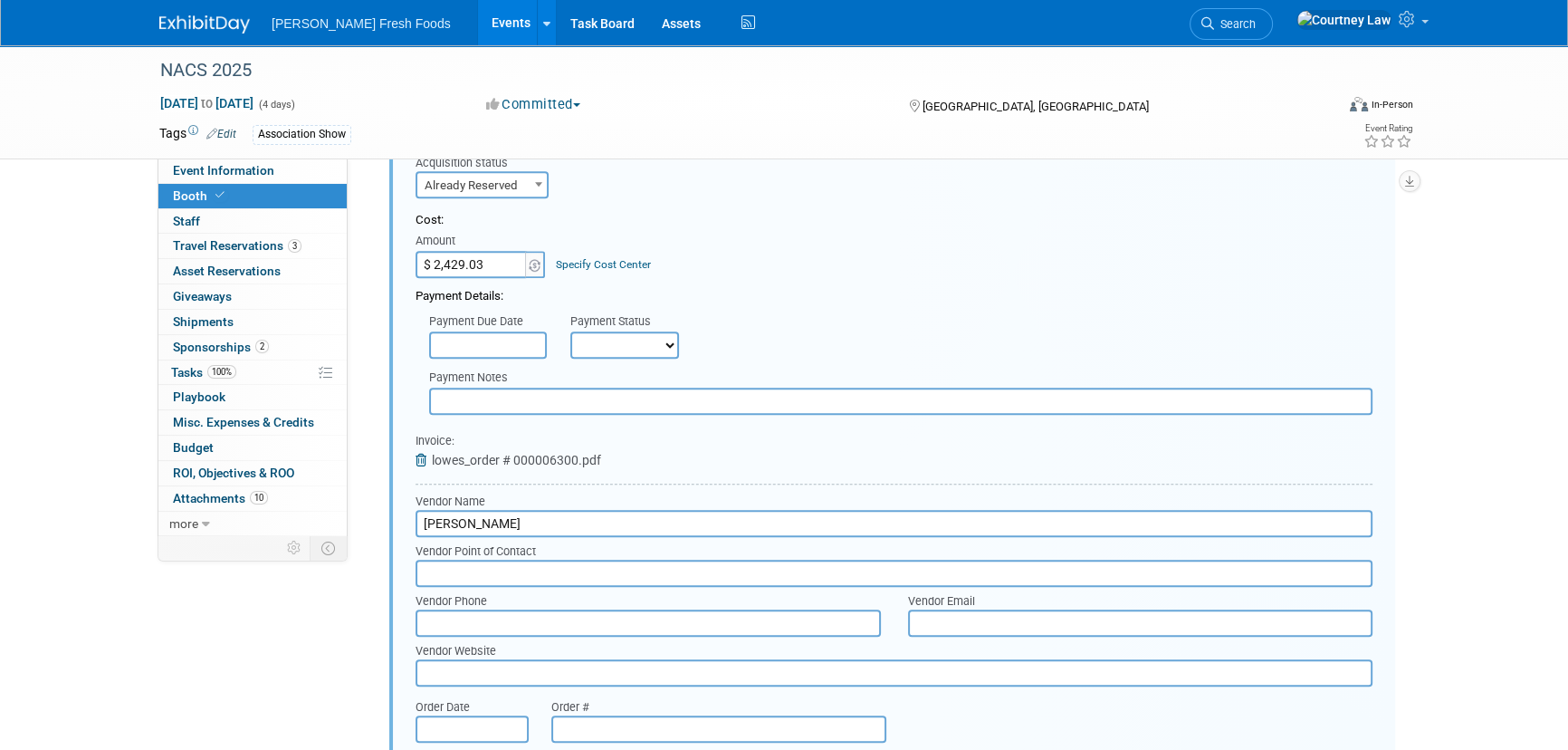
click at [580, 510] on input "[PERSON_NAME]" at bounding box center [894, 522] width 957 height 27
type input "[PERSON_NAME] Rental"
click at [708, 722] on input "text" at bounding box center [718, 728] width 335 height 27
paste input "000006300"
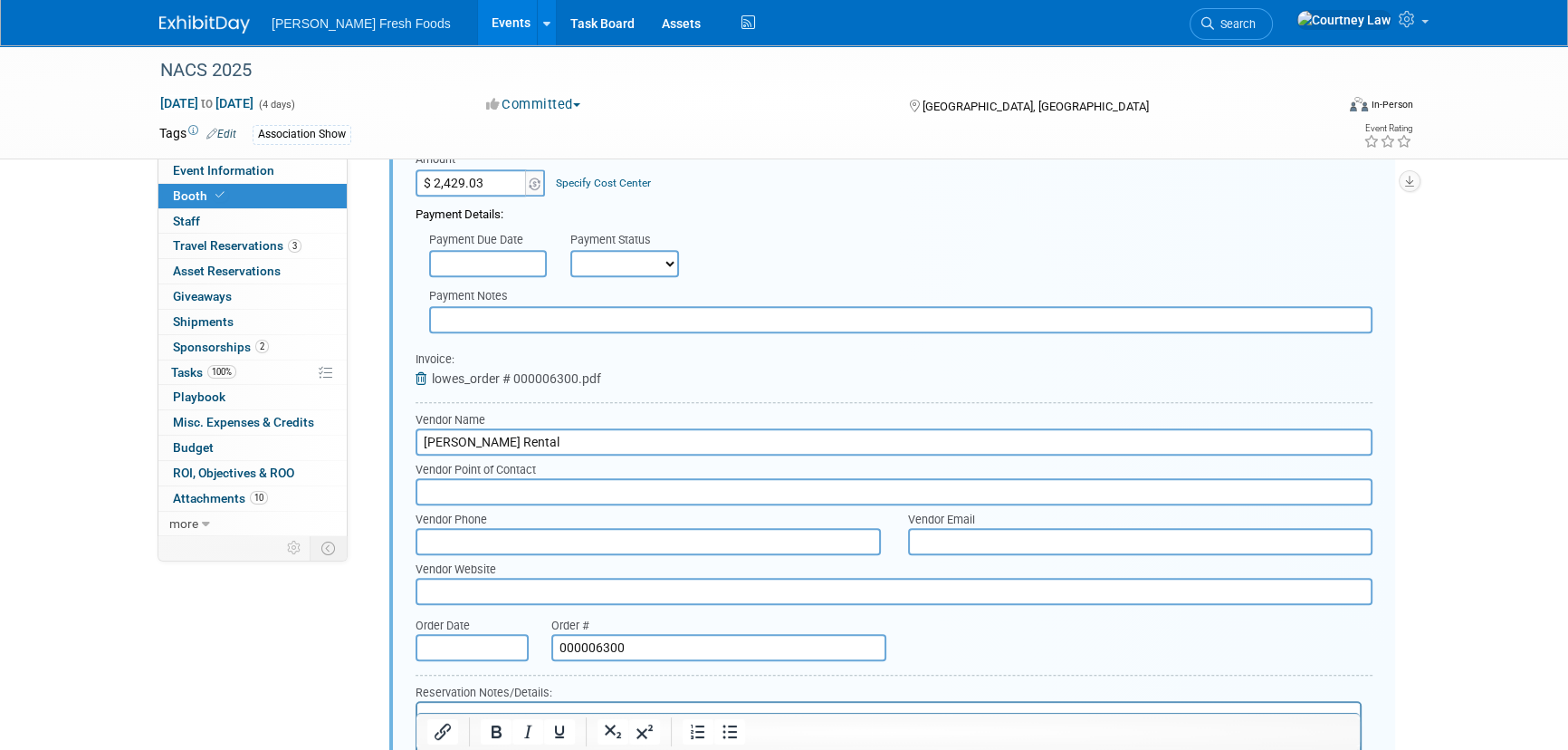
scroll to position [1762, 0]
type input "000006300"
click at [482, 643] on input "text" at bounding box center [473, 646] width 113 height 27
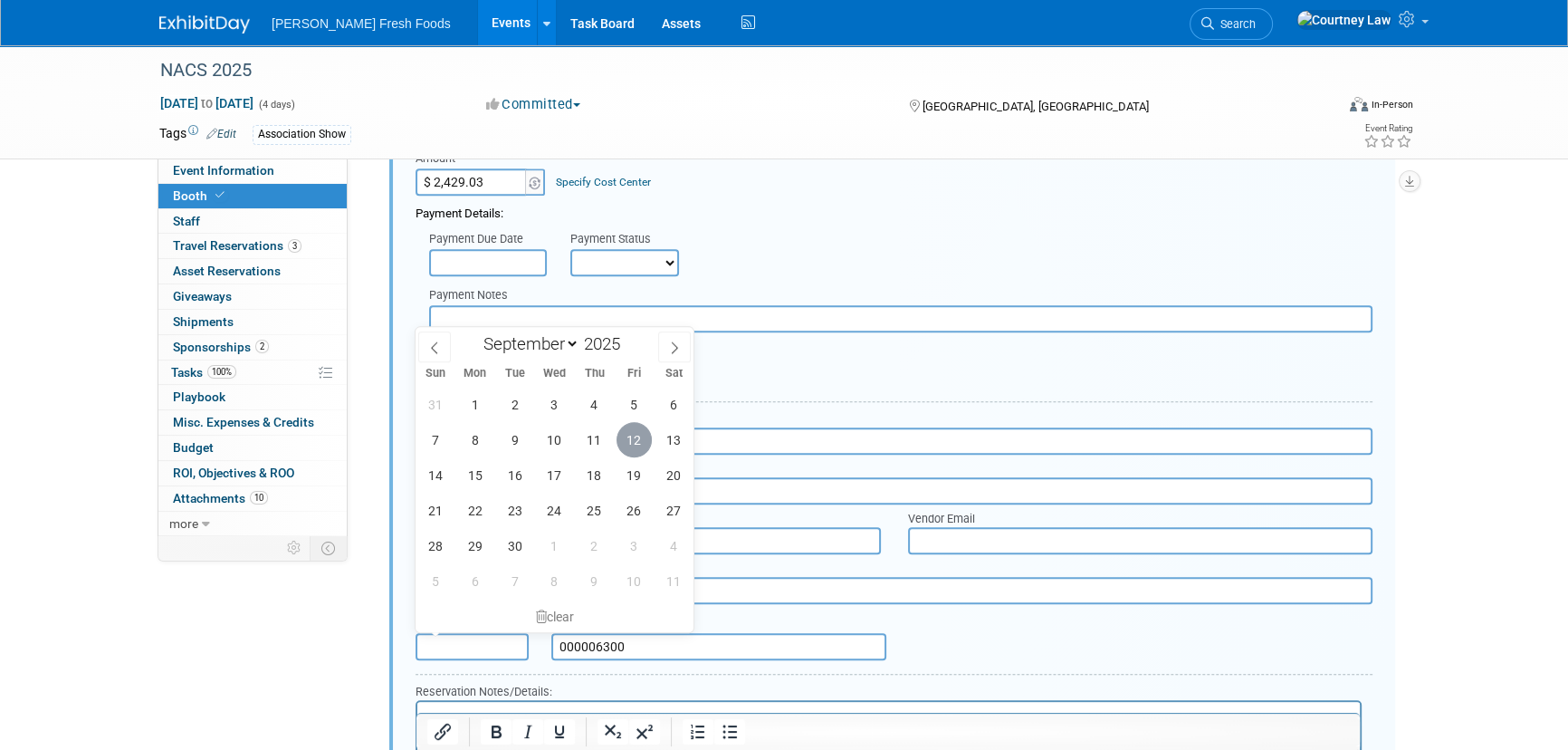
click at [626, 443] on span "12" at bounding box center [634, 439] width 35 height 35
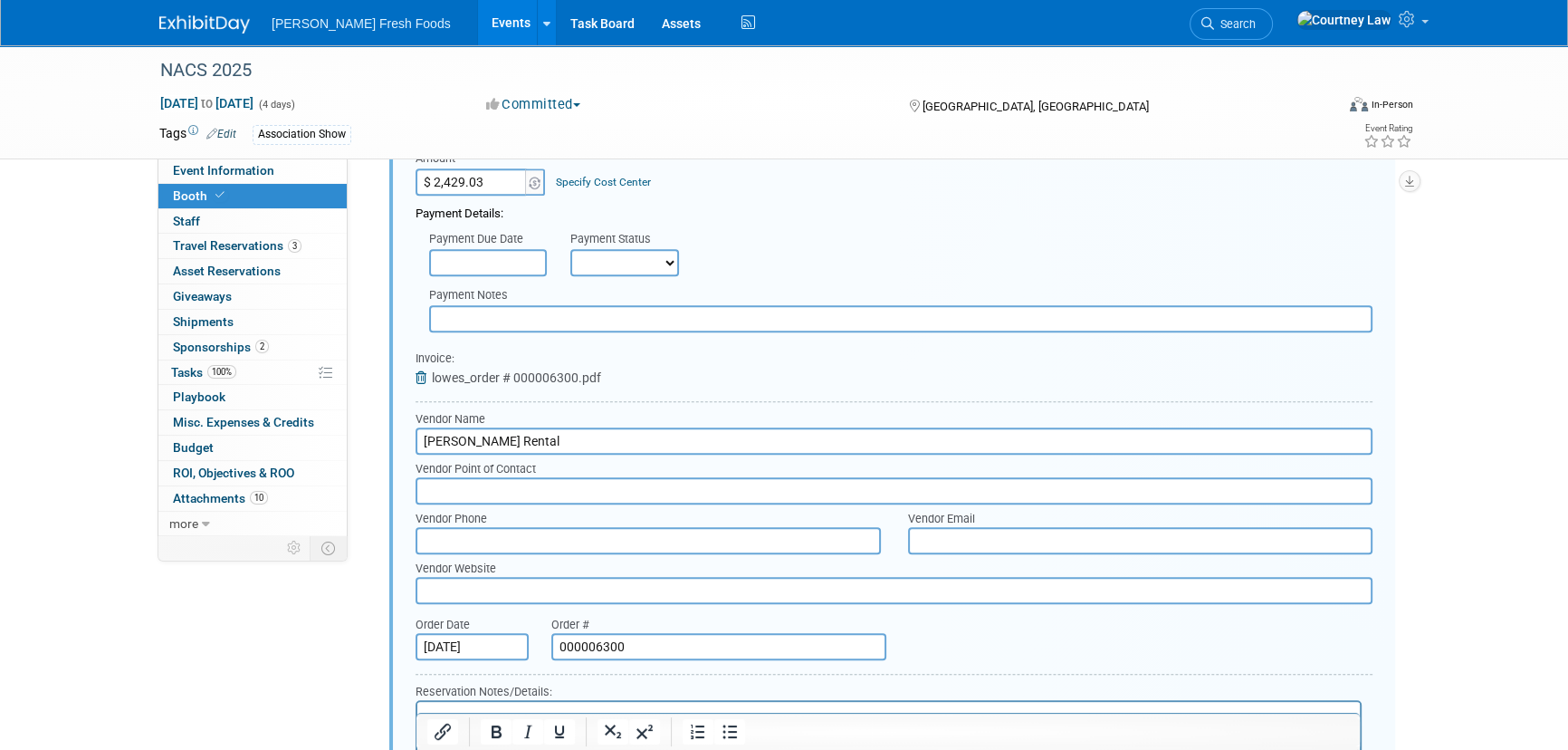
click at [0, 0] on span "22" at bounding box center [0, 0] width 0 height 0
type input "[DATE]"
click at [542, 479] on input "text" at bounding box center [894, 490] width 957 height 27
paste input "[EMAIL_ADDRESS][DOMAIN_NAME]"
type input "[EMAIL_ADDRESS][DOMAIN_NAME]"
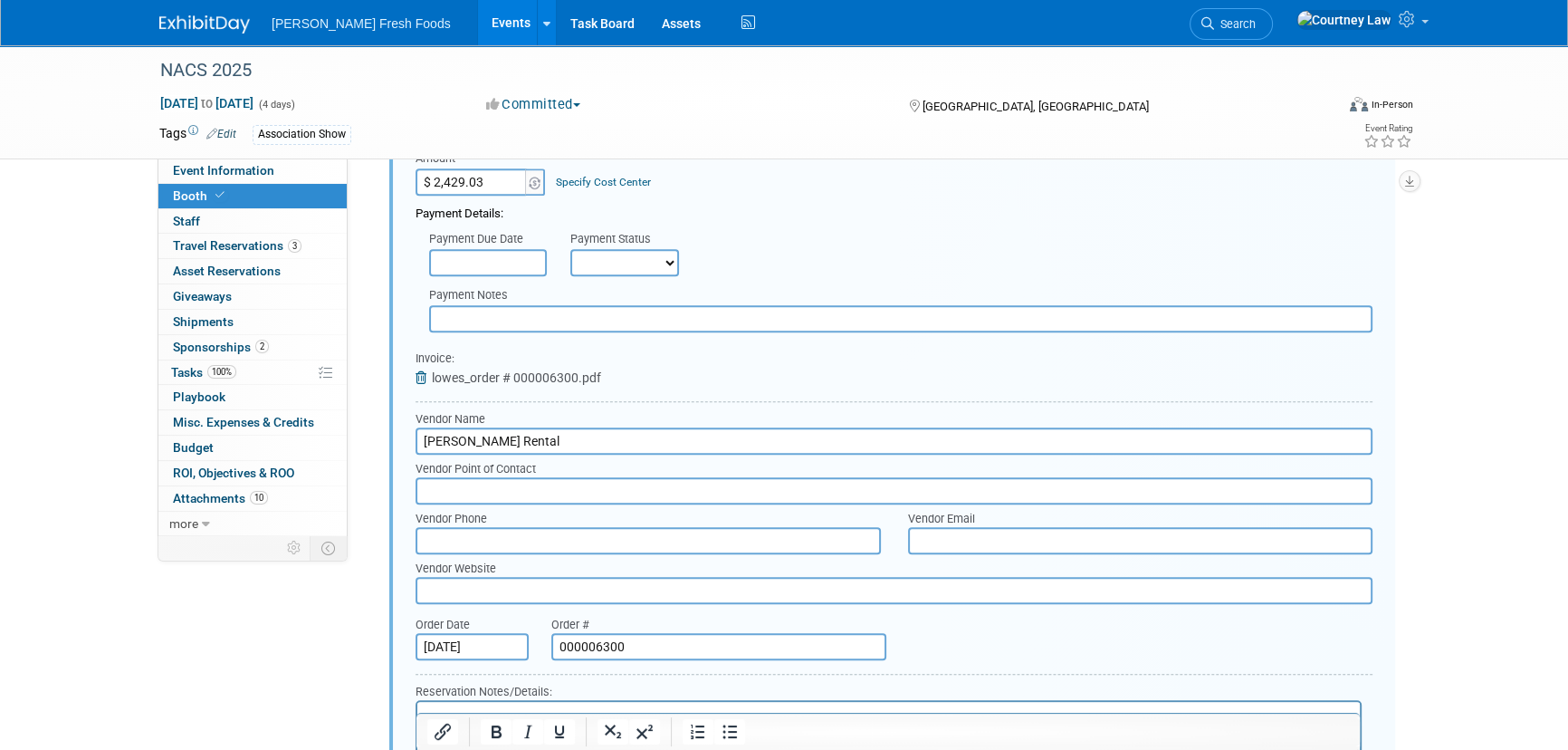
click at [957, 530] on input "text" at bounding box center [1141, 540] width 466 height 27
paste input "[EMAIL_ADDRESS][DOMAIN_NAME]"
type input "[EMAIL_ADDRESS][DOMAIN_NAME]"
click at [541, 603] on div "Vendor Name [PERSON_NAME] Rental Vendor Point of Contact Vendor Phone Vendor Em…" at bounding box center [894, 538] width 957 height 256
click at [538, 583] on input "text" at bounding box center [894, 590] width 957 height 27
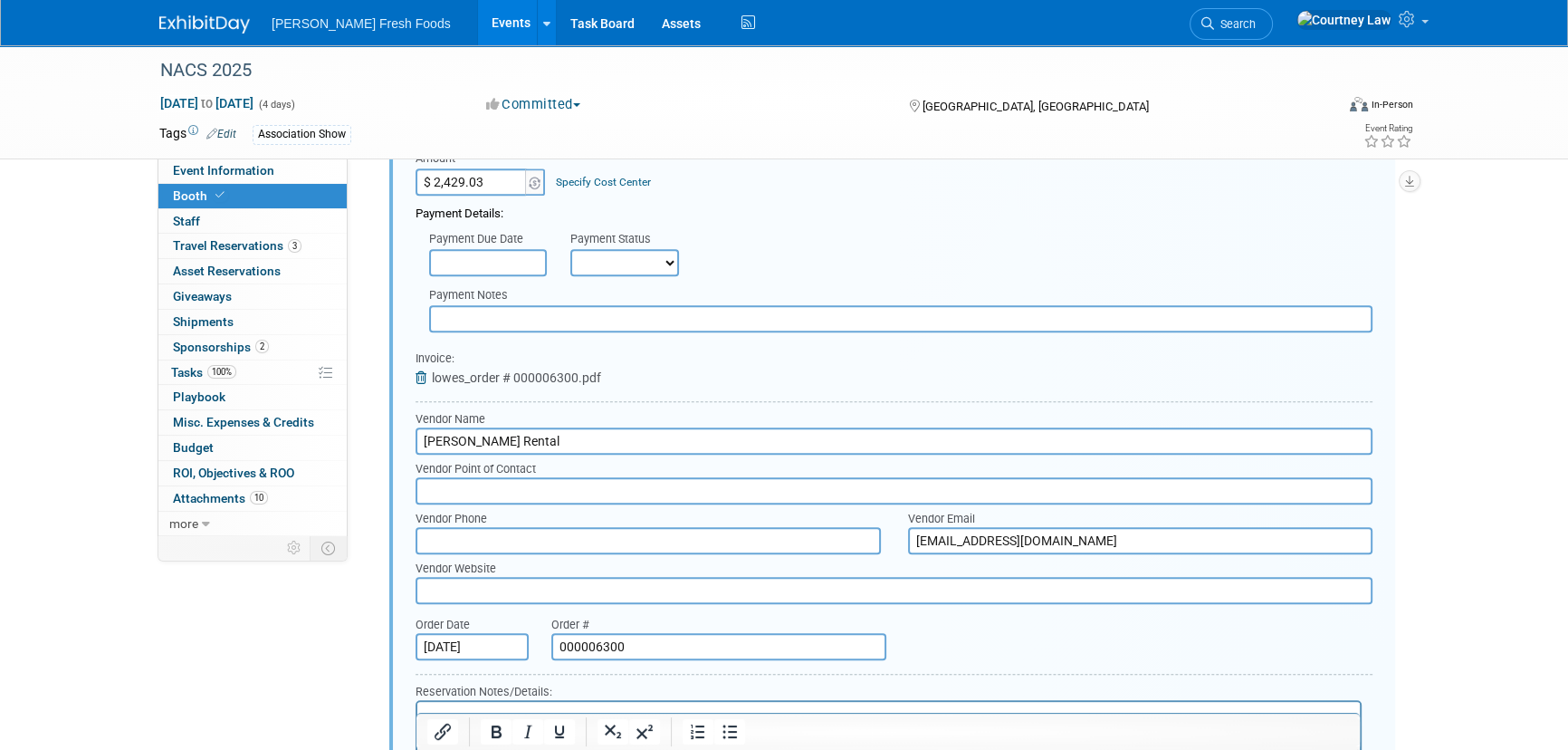
paste input "[URL][DOMAIN_NAME]"
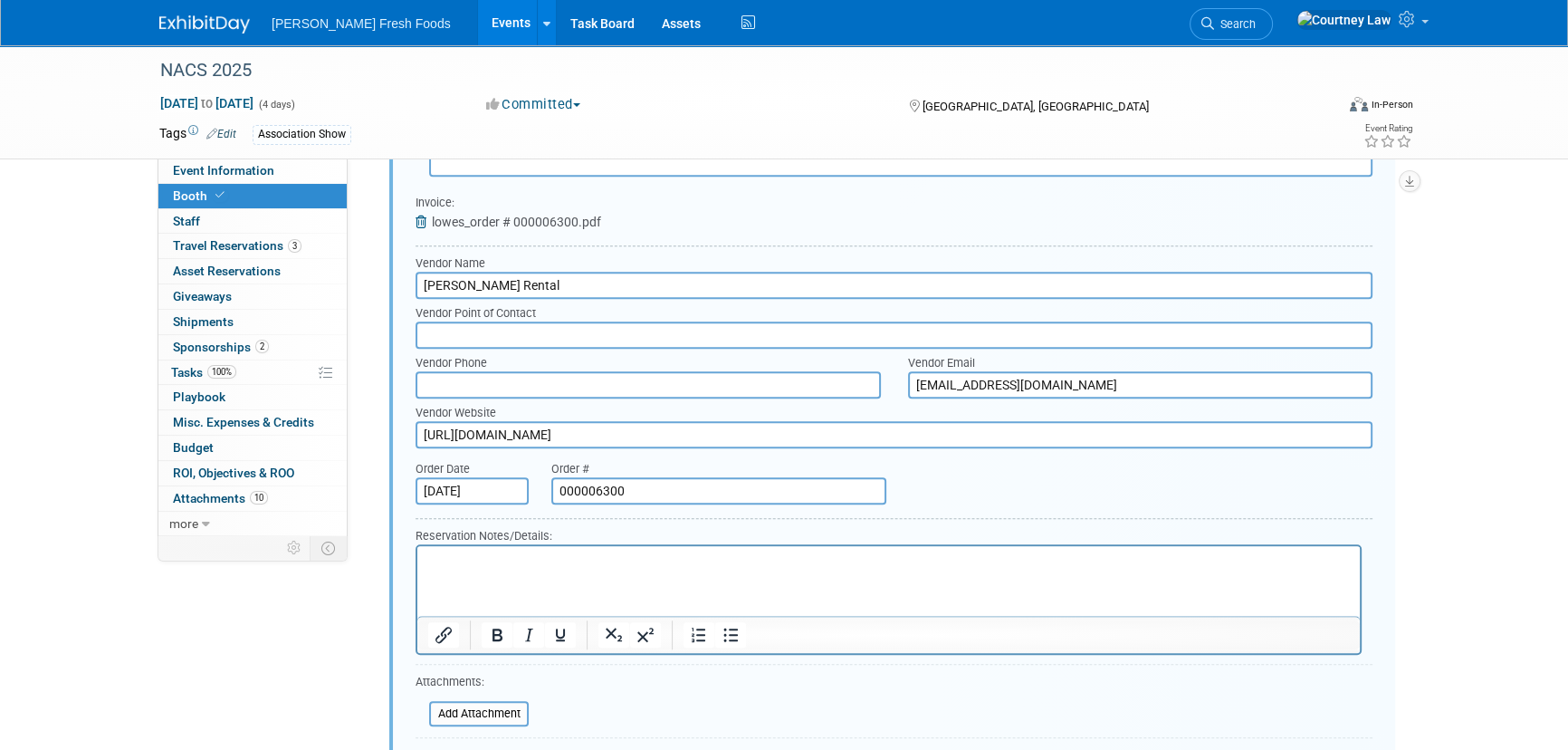
scroll to position [2172, 0]
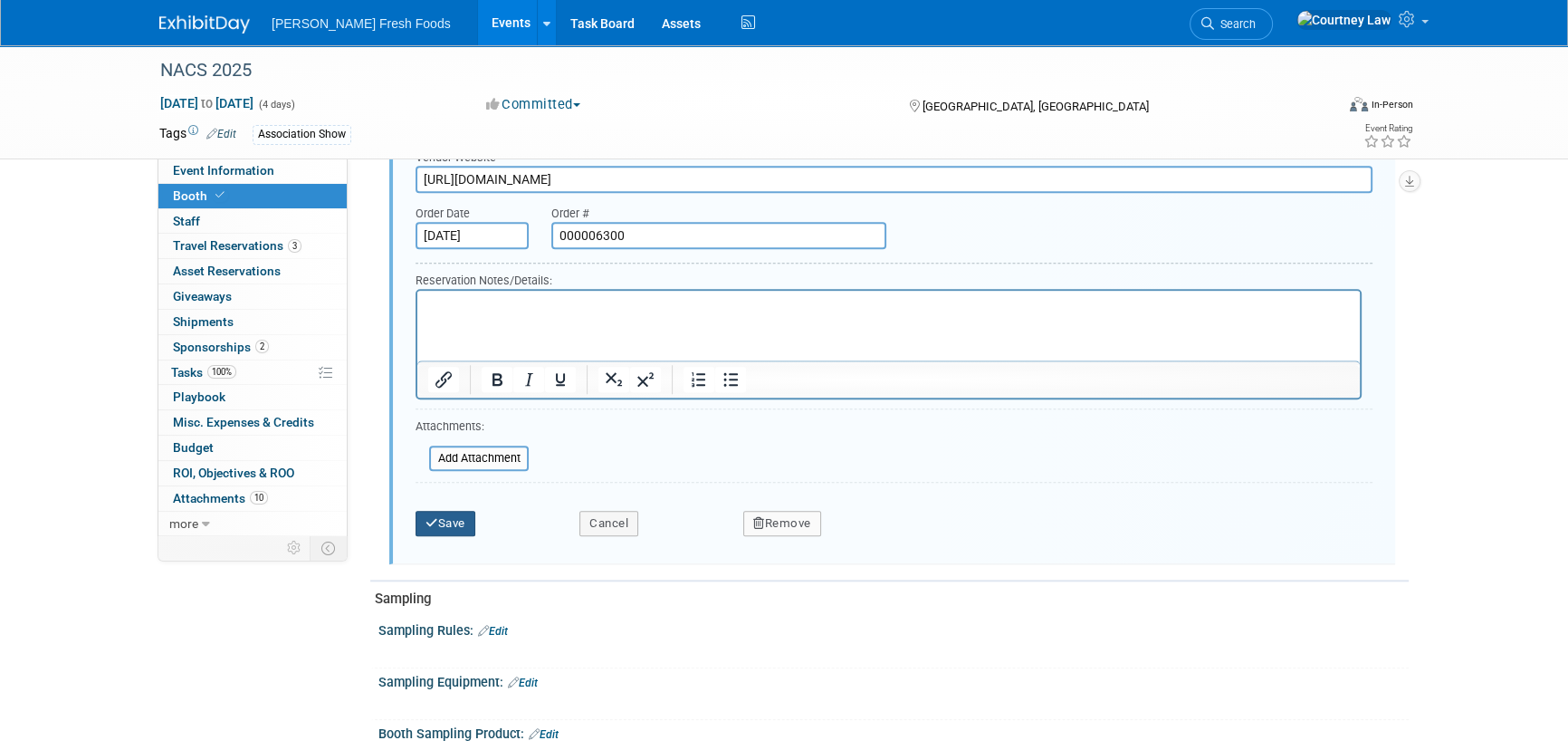
type input "[URL][DOMAIN_NAME]"
click at [443, 521] on button "Save" at bounding box center [446, 522] width 60 height 25
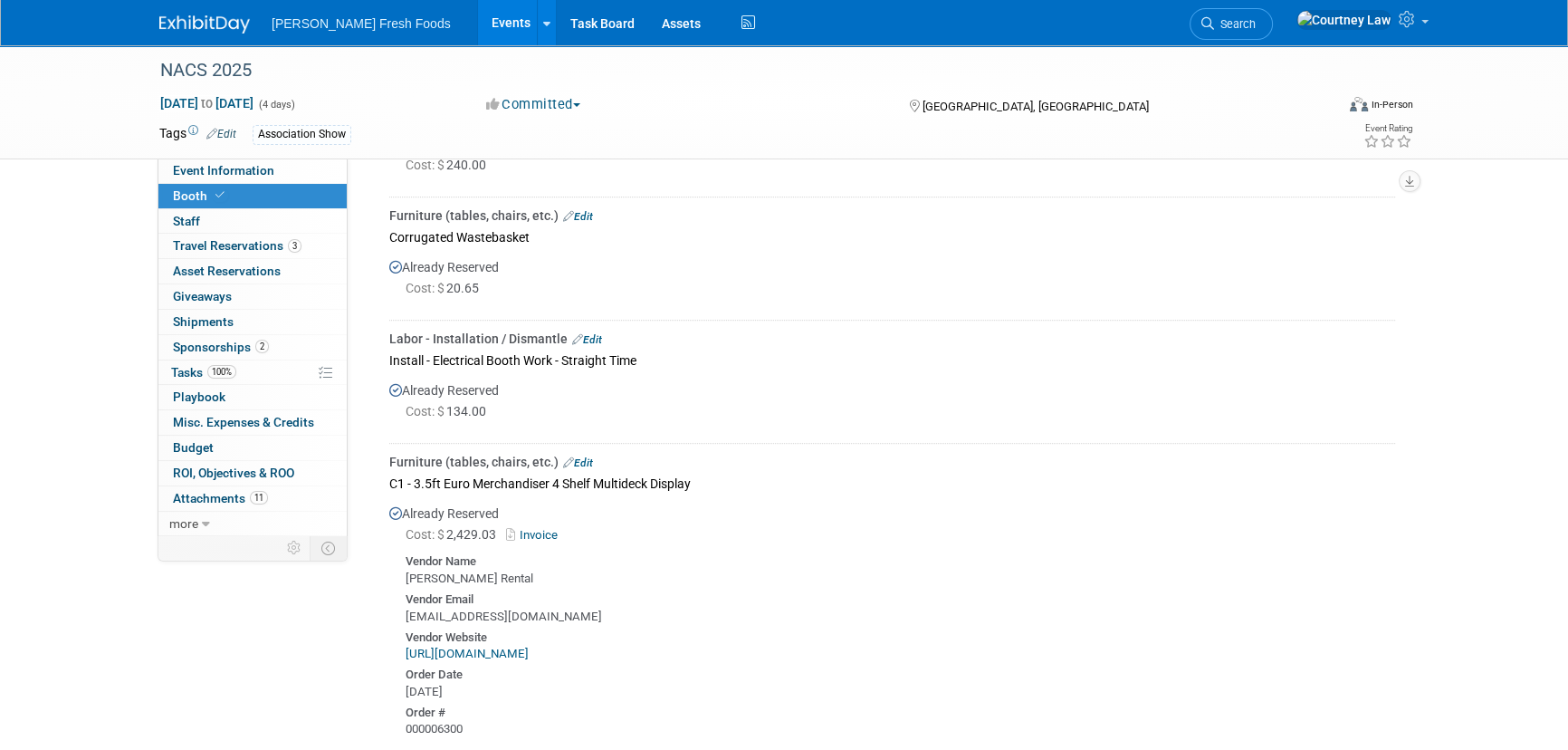
scroll to position [1186, 0]
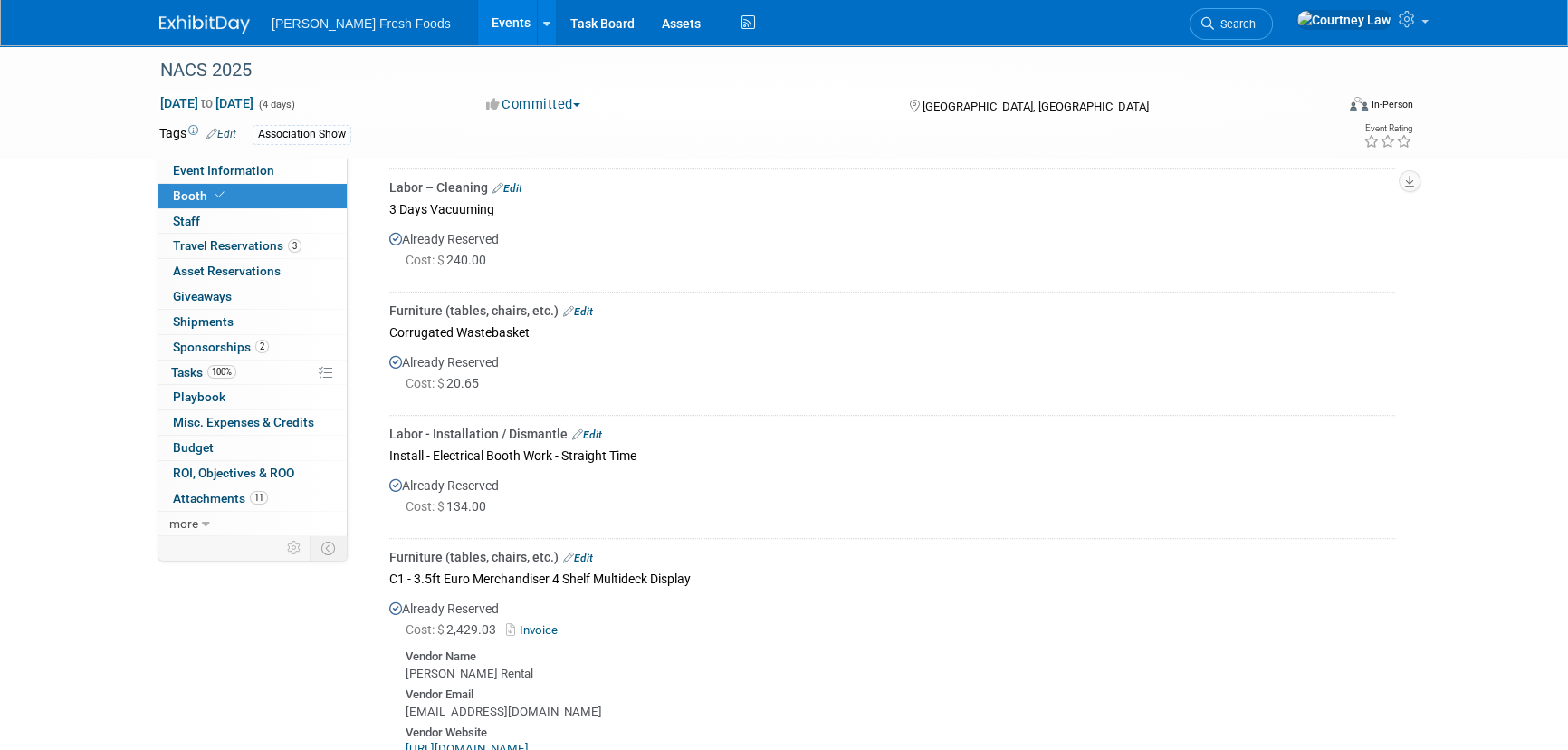
drag, startPoint x: 292, startPoint y: 170, endPoint x: 404, endPoint y: 172, distance: 112.0
click at [291, 170] on link "Event Information" at bounding box center [252, 170] width 188 height 25
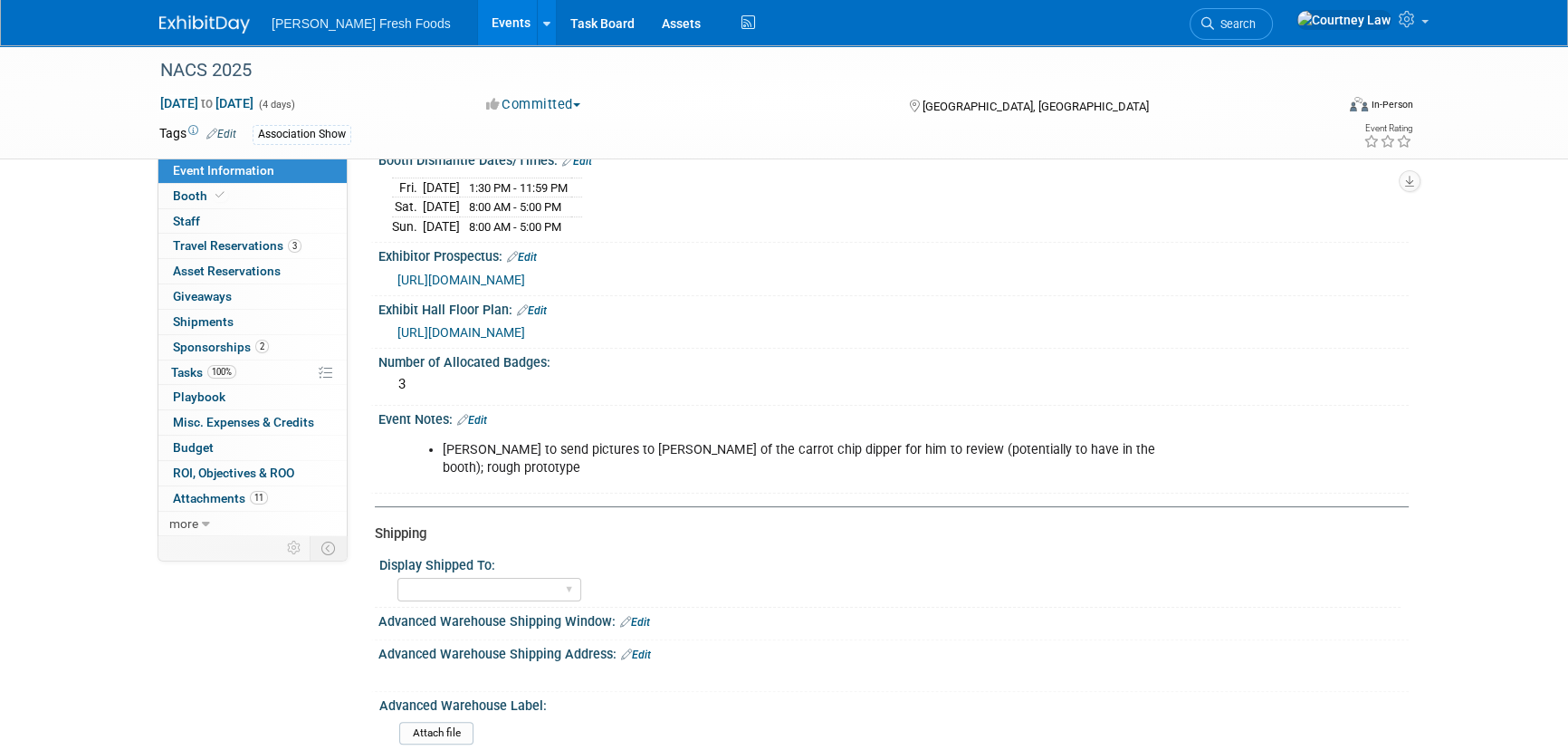
scroll to position [493, 0]
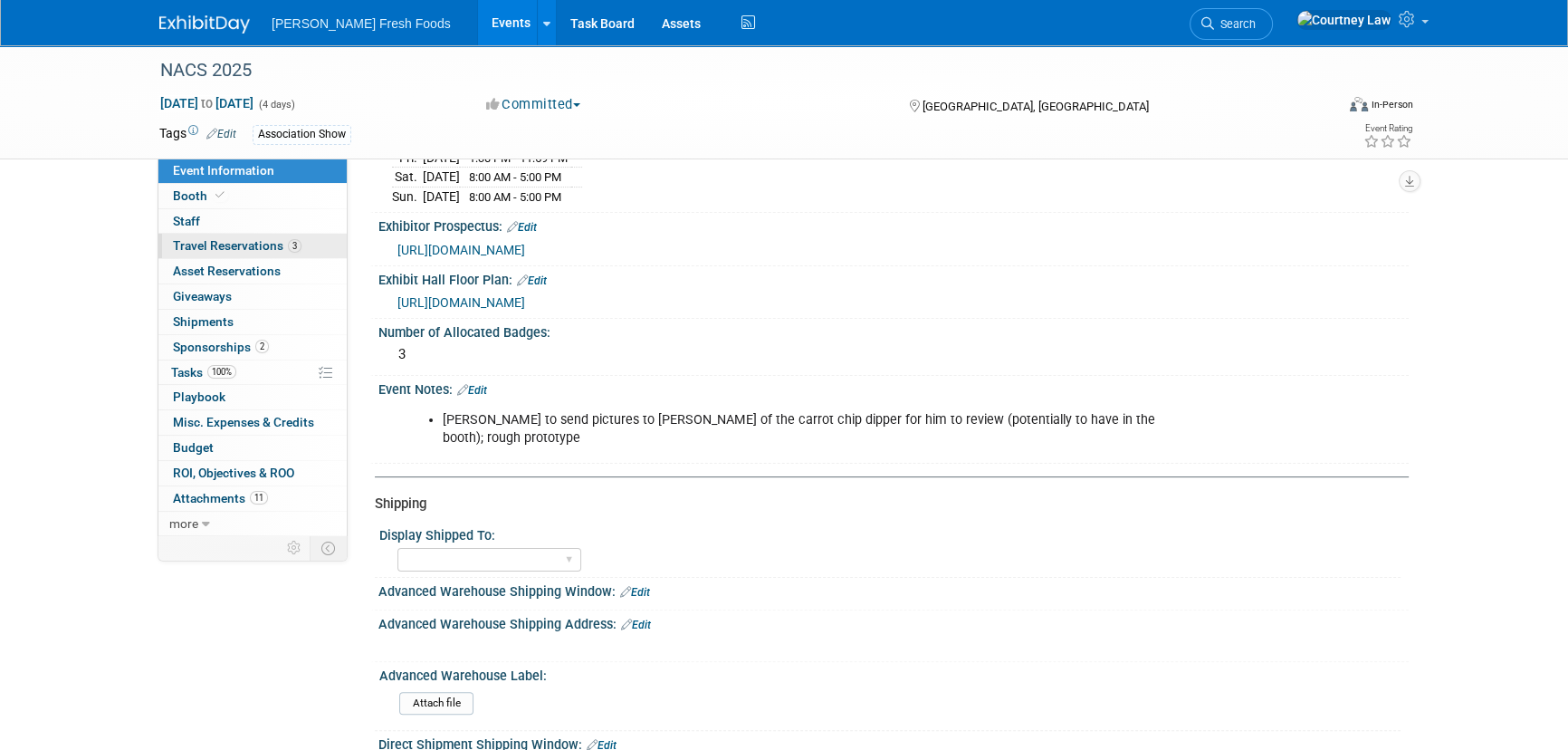
click at [314, 251] on link "3 Travel Reservations 3" at bounding box center [252, 246] width 188 height 25
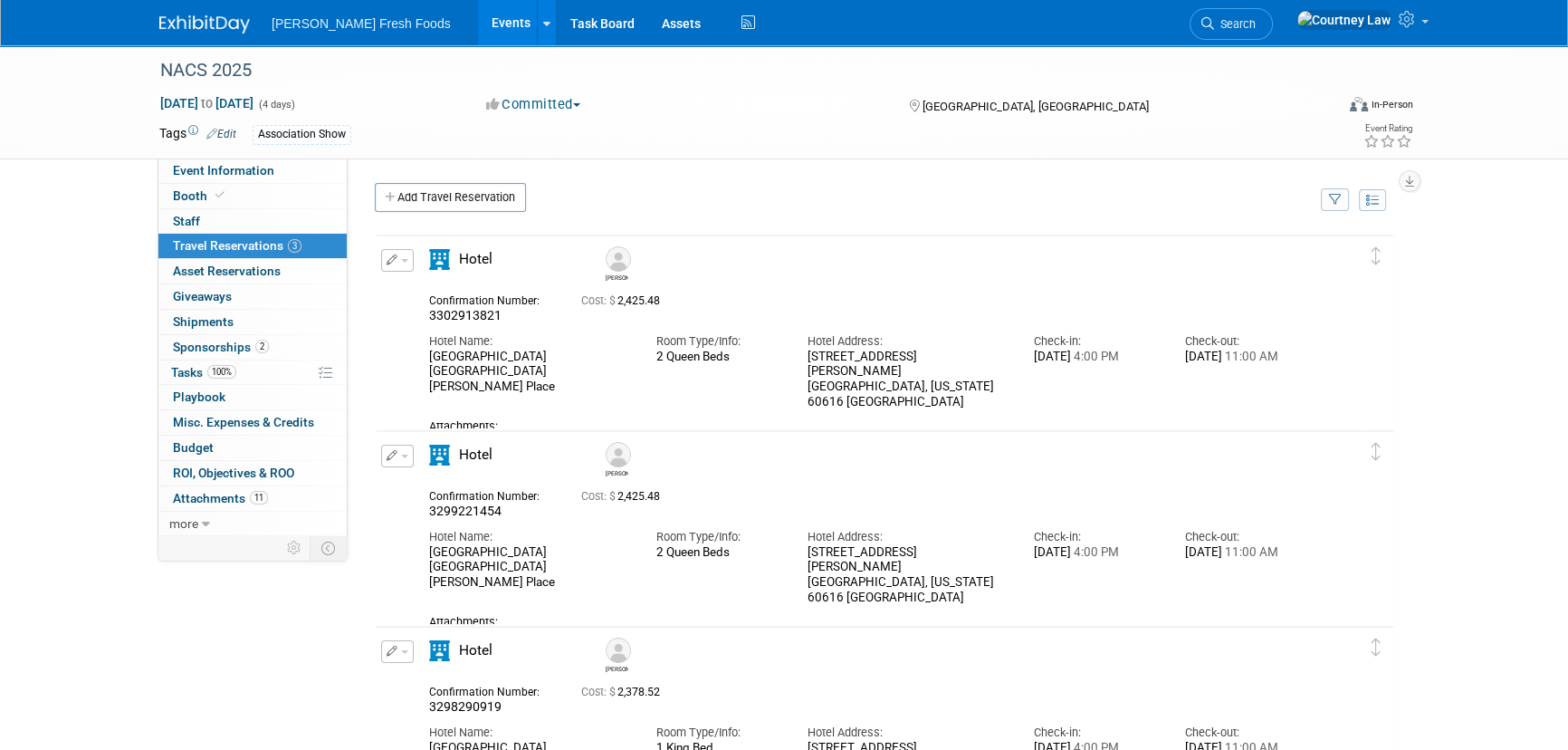
scroll to position [82, 0]
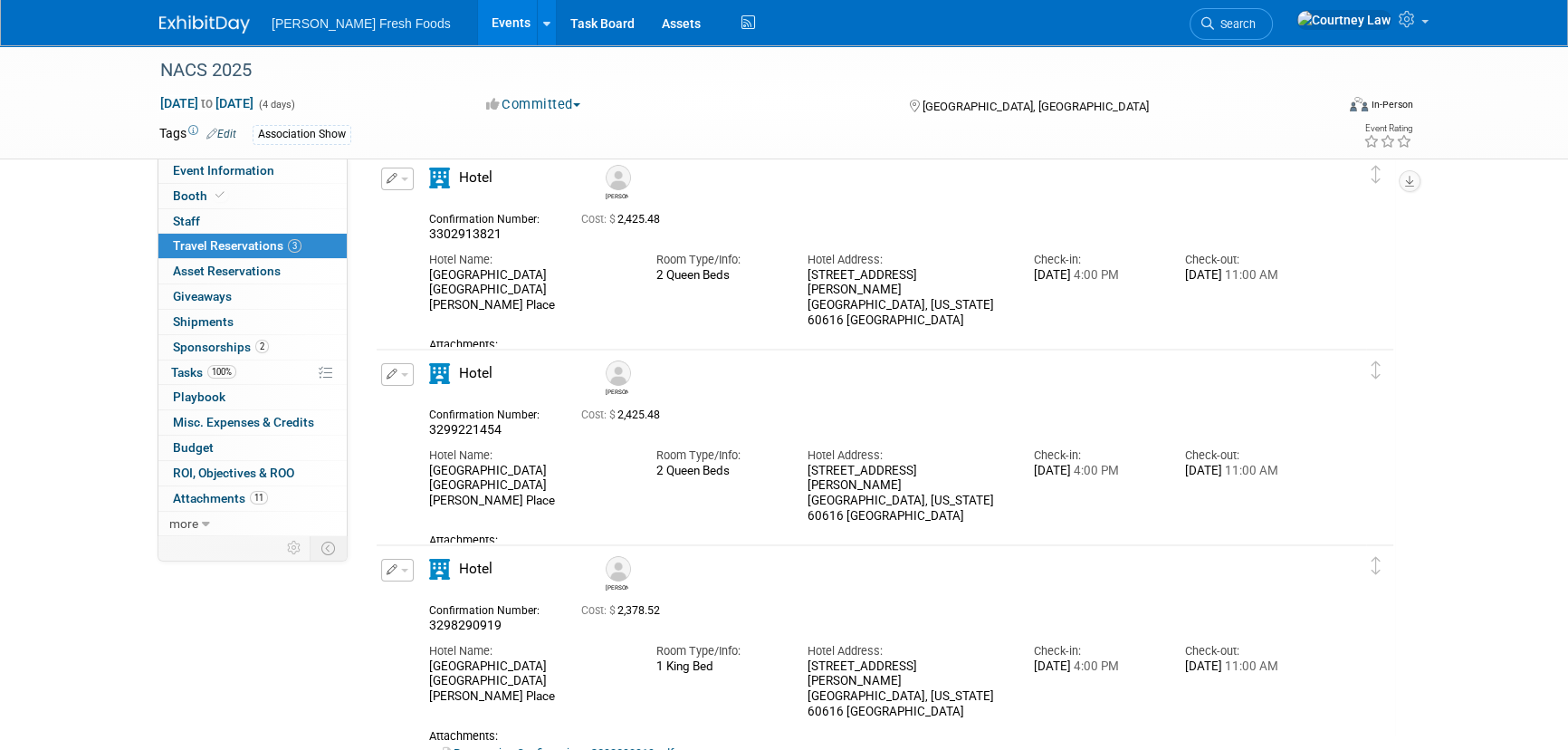
click at [384, 643] on div "Edit Reservation [PERSON_NAME]" at bounding box center [872, 660] width 990 height 203
drag, startPoint x: 247, startPoint y: 169, endPoint x: 270, endPoint y: 171, distance: 23.1
click at [247, 169] on span "Event Information" at bounding box center [224, 170] width 101 height 15
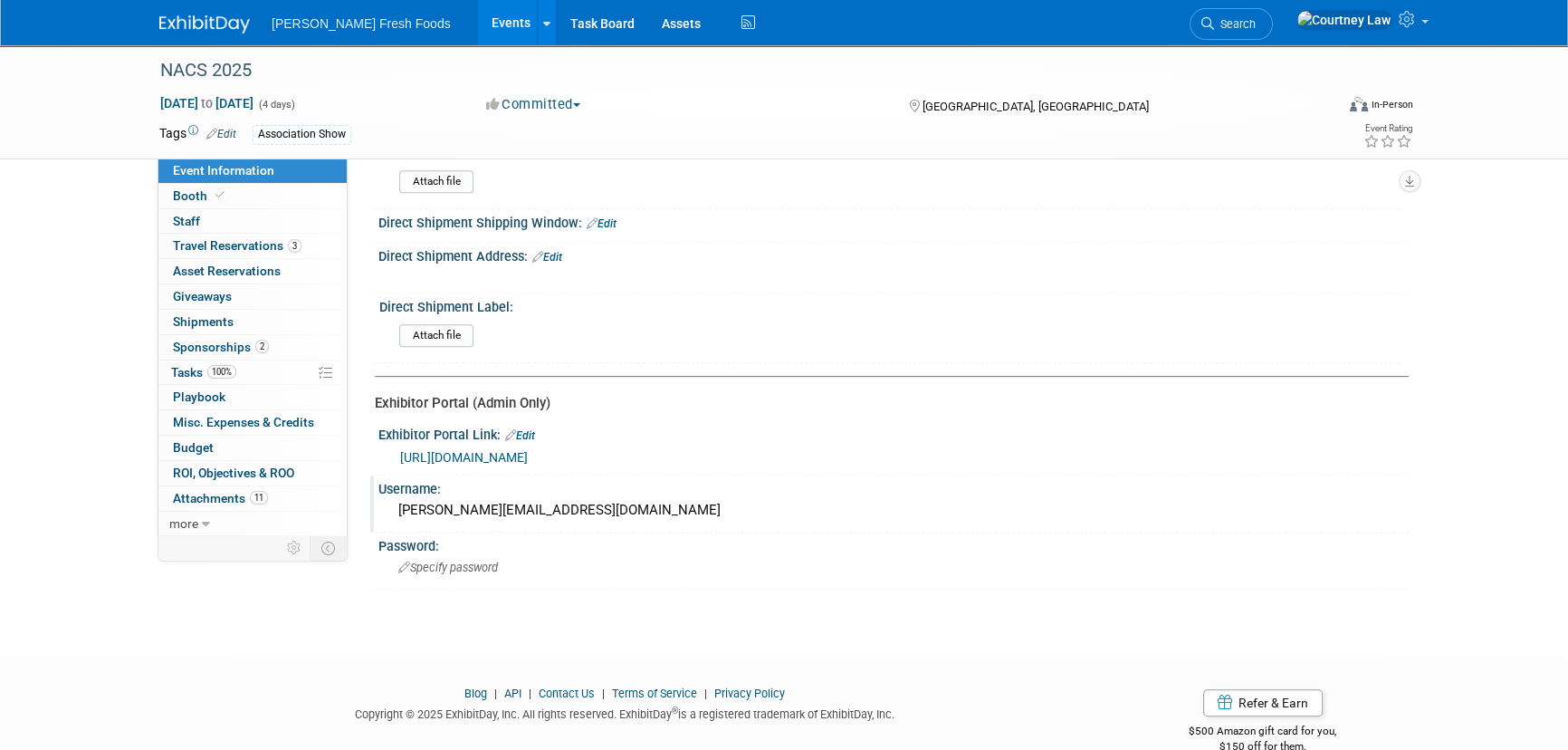
scroll to position [1020, 0]
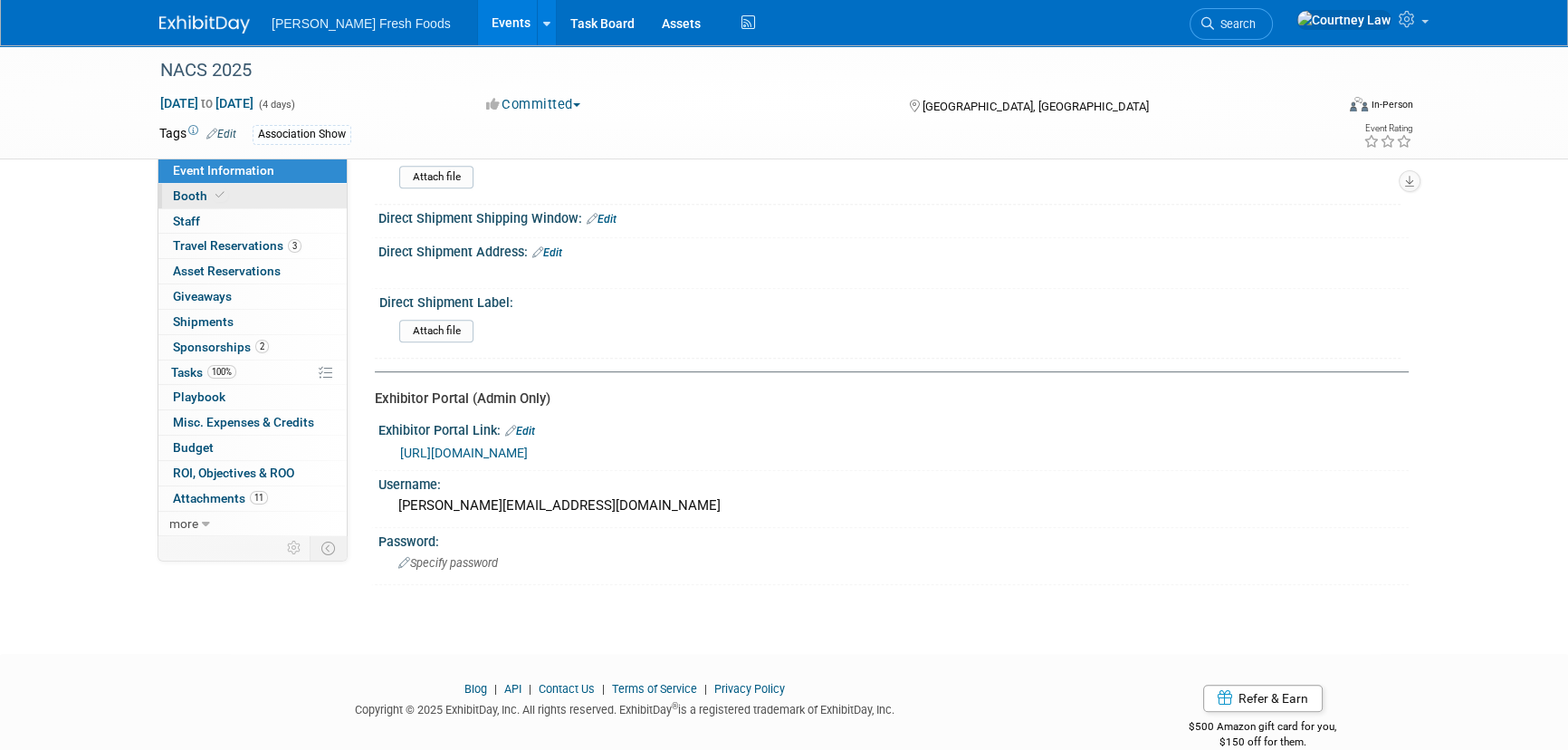
click at [248, 200] on link "Booth" at bounding box center [252, 196] width 188 height 25
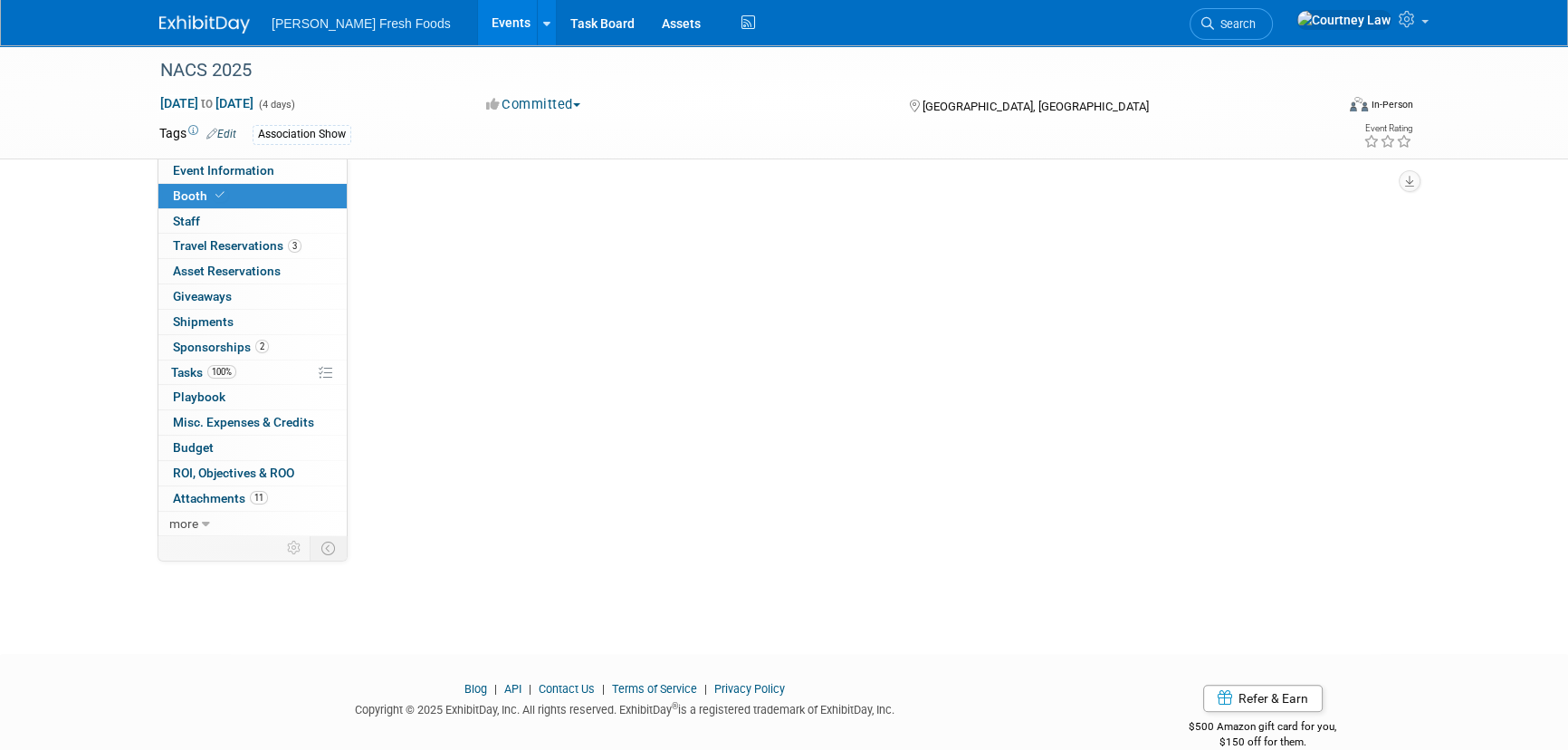
scroll to position [0, 0]
